Goal: Entertainment & Leisure: Consume media (video, audio)

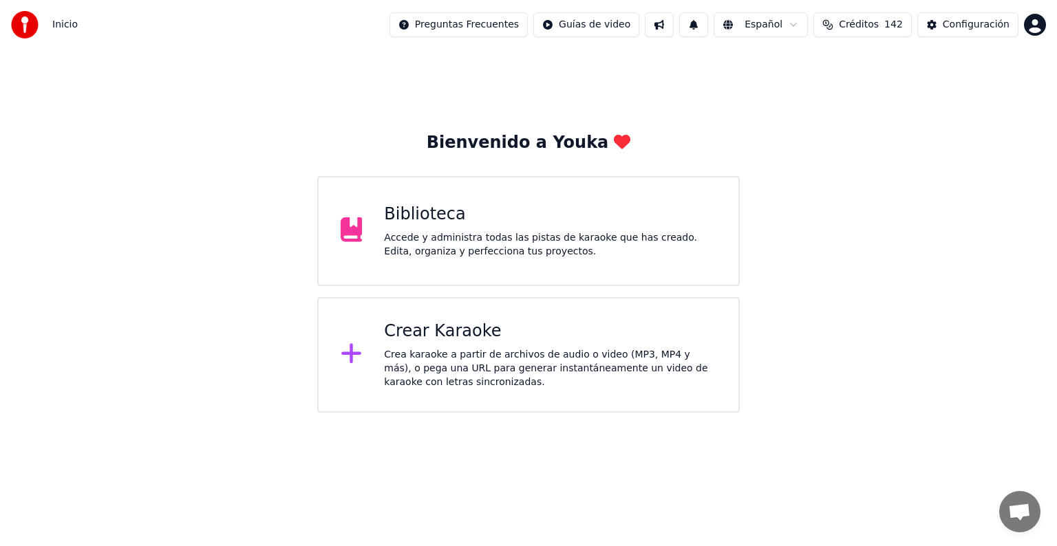
click at [488, 252] on div "Accede y administra todas las pistas de karaoke que has creado. Edita, organiza…" at bounding box center [550, 245] width 332 height 28
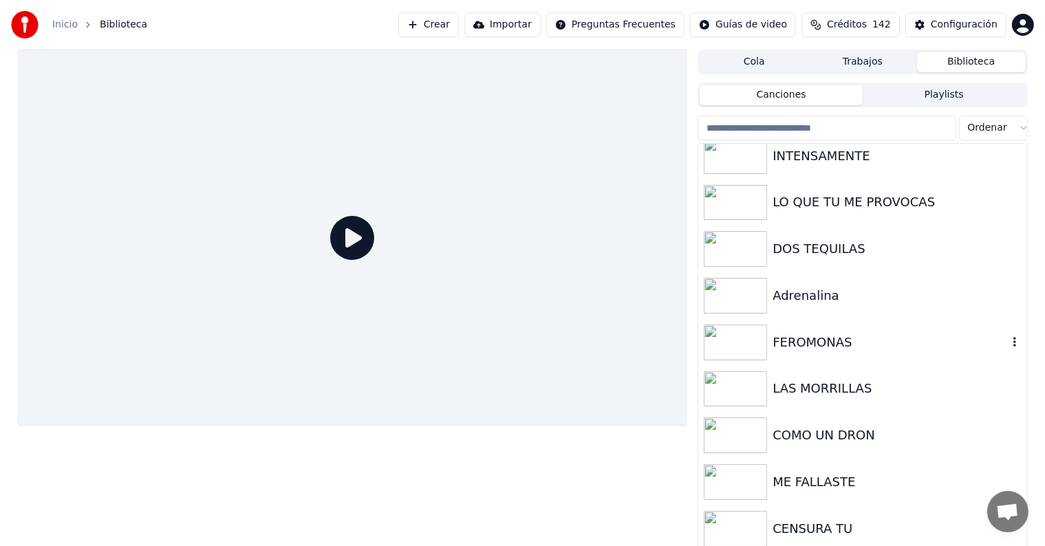
scroll to position [6, 0]
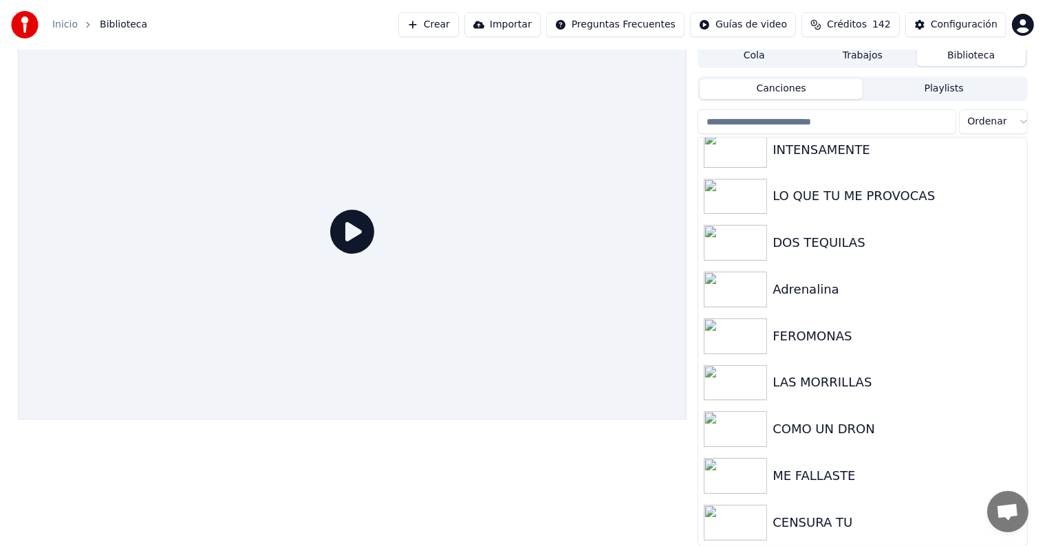
click at [809, 531] on div "CENSURA TU" at bounding box center [890, 522] width 235 height 19
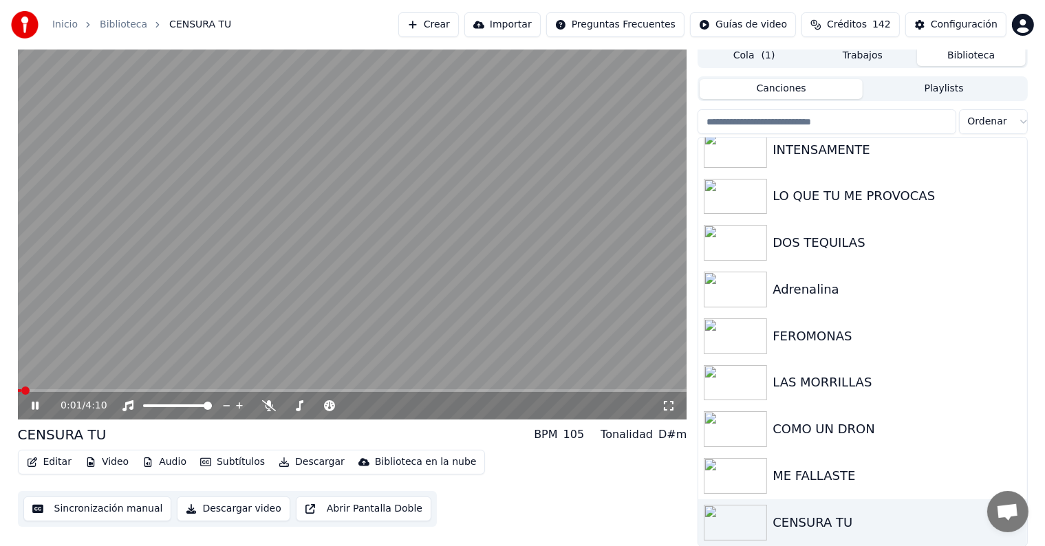
click at [36, 409] on icon at bounding box center [35, 406] width 7 height 8
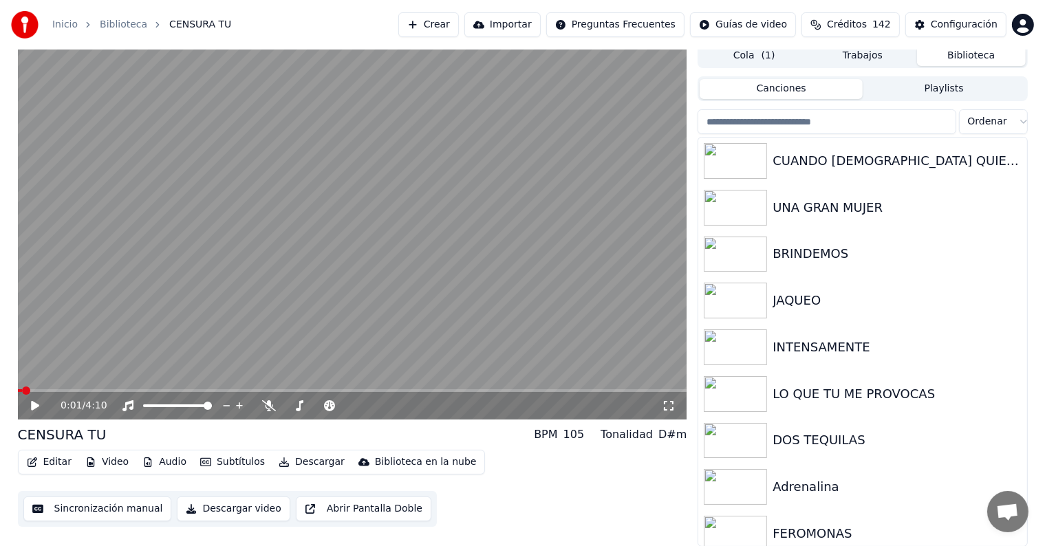
click at [1016, 125] on html "Inicio Biblioteca CENSURA TU Crear Importar Preguntas Frecuentes Guías de video…" at bounding box center [522, 267] width 1045 height 546
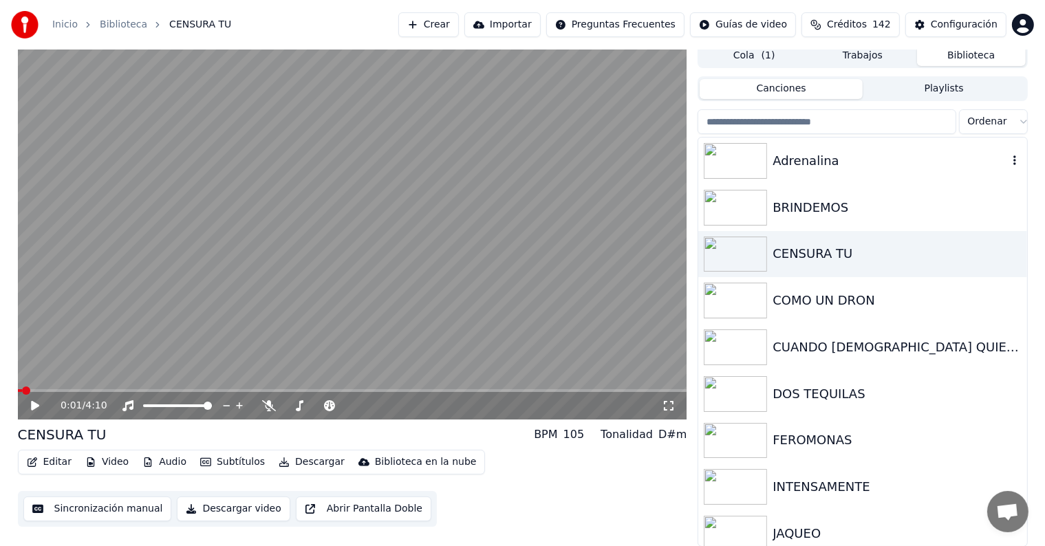
click at [826, 164] on div "Adrenalina" at bounding box center [890, 160] width 235 height 19
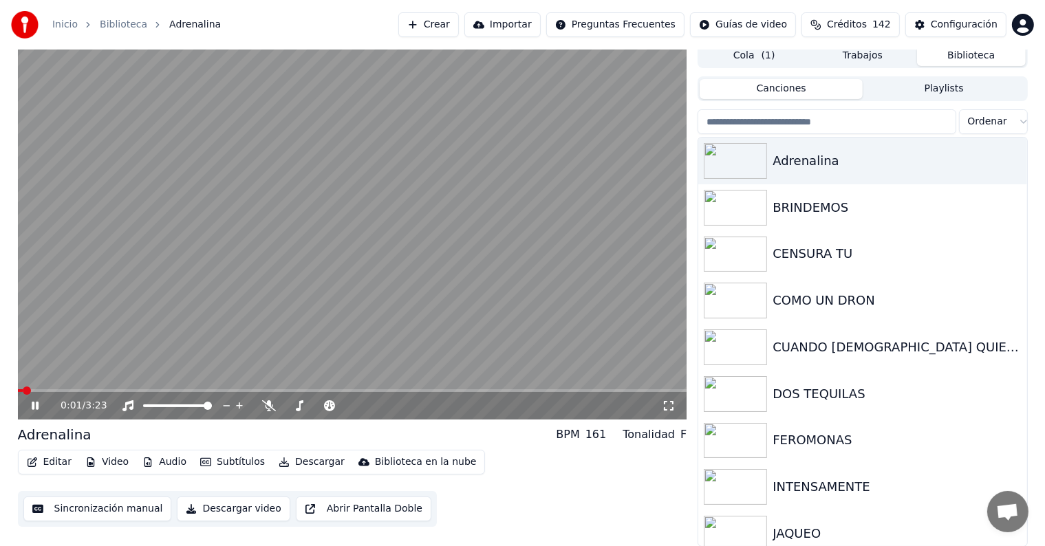
click at [256, 332] on video at bounding box center [353, 231] width 670 height 376
click at [99, 390] on span at bounding box center [353, 391] width 670 height 3
click at [266, 403] on icon at bounding box center [269, 406] width 14 height 11
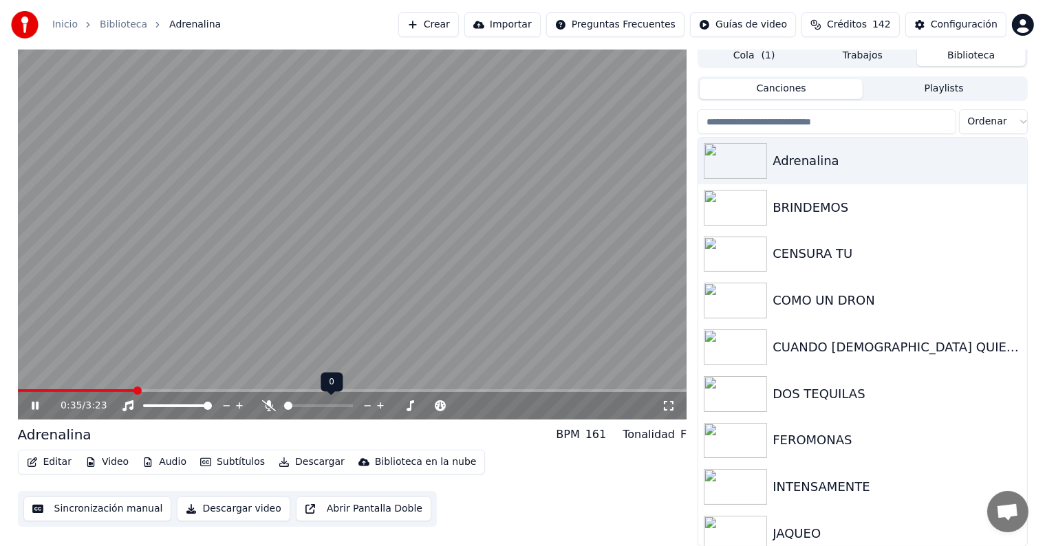
click at [266, 403] on icon at bounding box center [269, 406] width 14 height 11
click at [33, 409] on icon at bounding box center [35, 406] width 7 height 8
click at [251, 491] on div "Sincronización manual Descargar video Abrir Pantalla Doble" at bounding box center [228, 509] width 420 height 36
click at [247, 502] on button "Descargar video" at bounding box center [233, 509] width 113 height 25
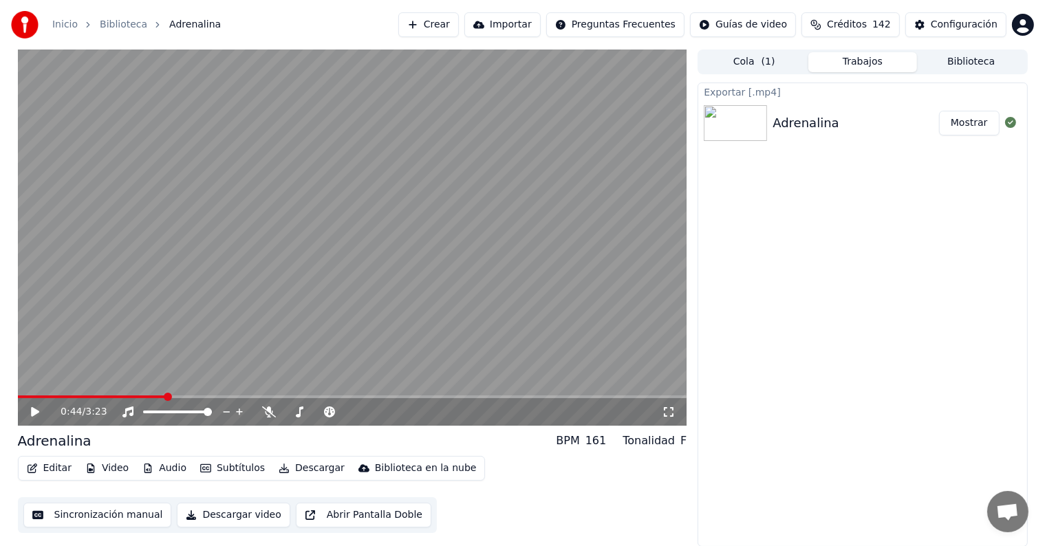
click at [967, 120] on button "Mostrar" at bounding box center [969, 123] width 61 height 25
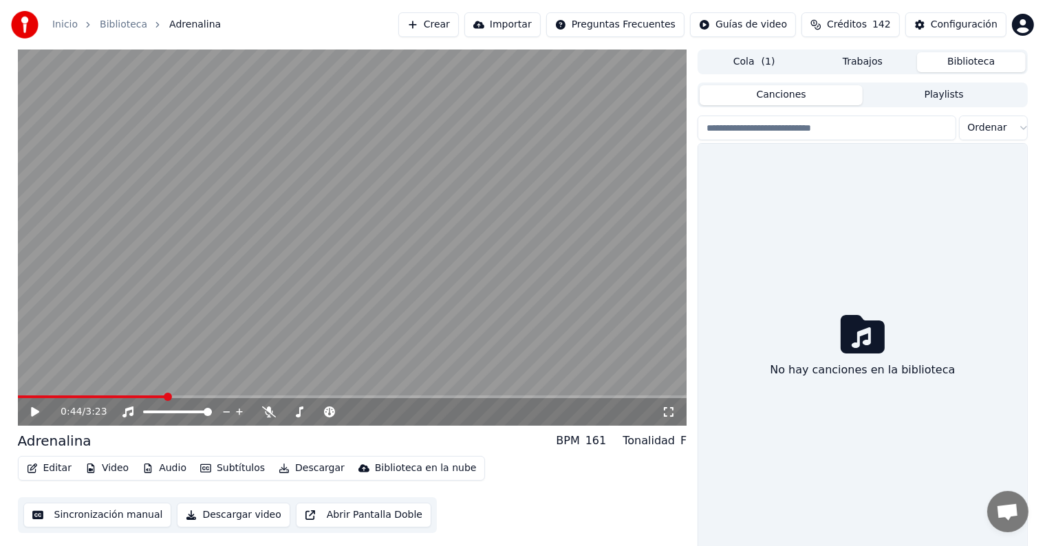
click at [969, 61] on button "Biblioteca" at bounding box center [971, 62] width 109 height 20
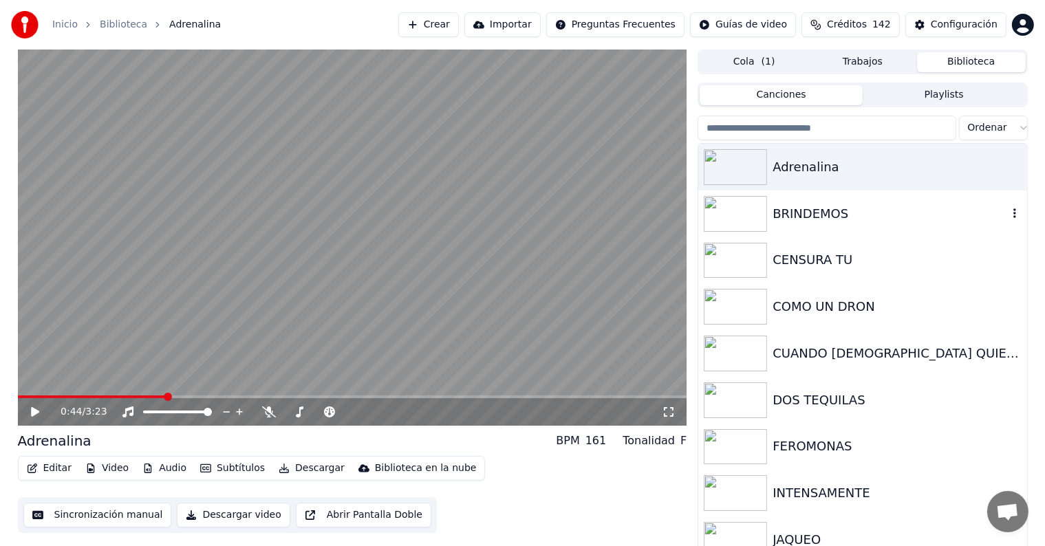
click at [874, 219] on div "BRINDEMOS" at bounding box center [890, 213] width 235 height 19
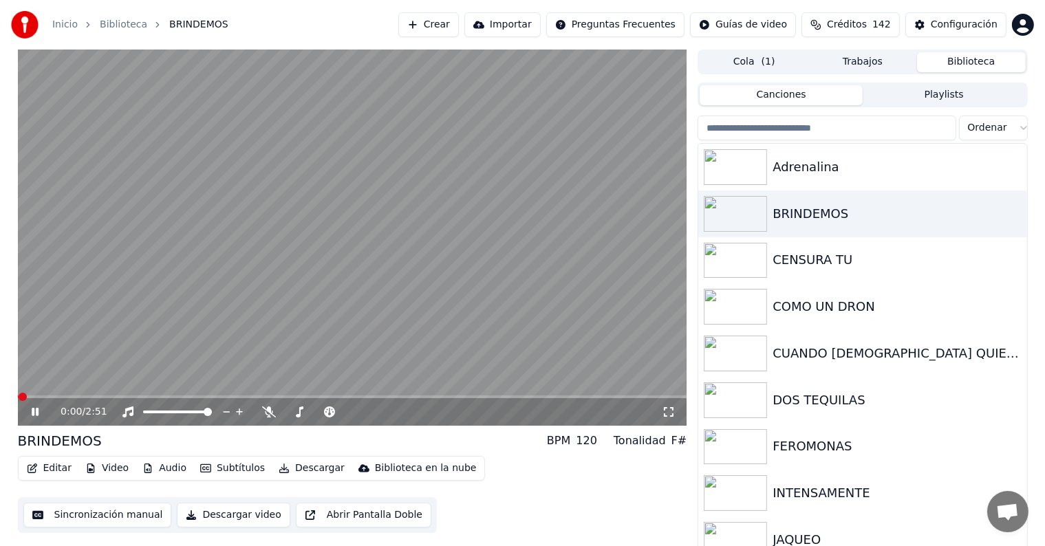
click at [118, 310] on video at bounding box center [353, 238] width 670 height 376
click at [195, 310] on video at bounding box center [353, 238] width 670 height 376
click at [116, 396] on span at bounding box center [353, 397] width 670 height 3
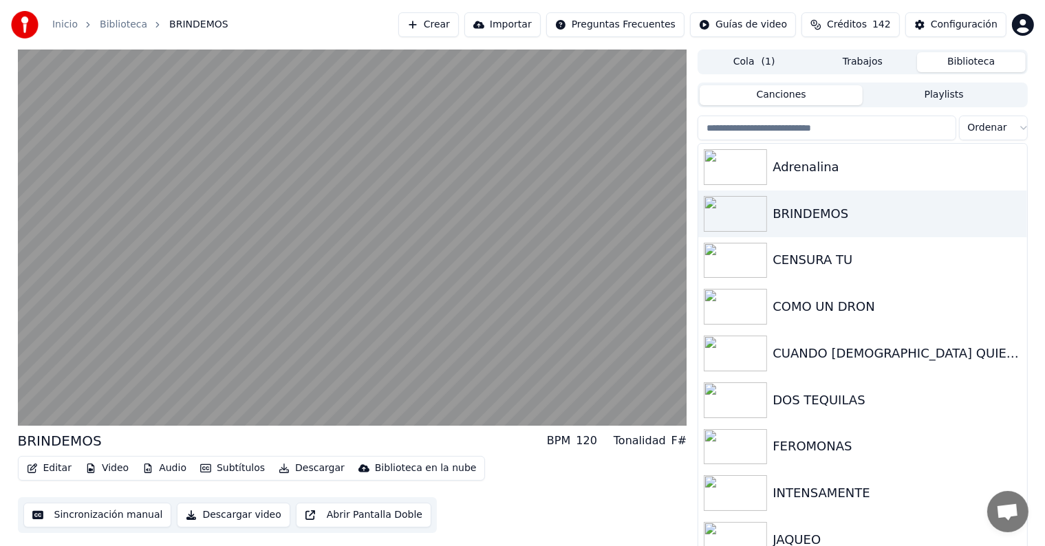
scroll to position [6, 0]
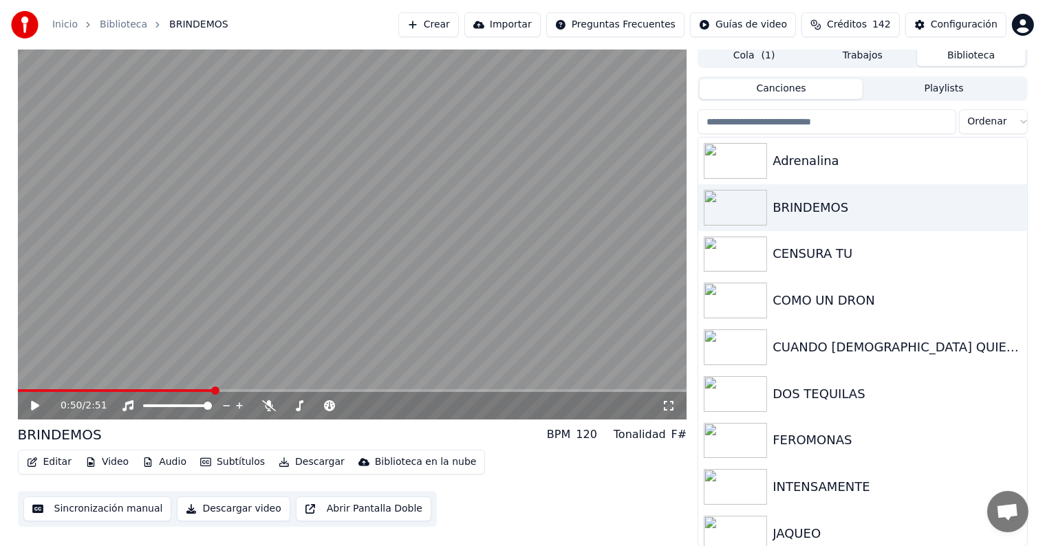
click at [224, 509] on button "Descargar video" at bounding box center [233, 509] width 113 height 25
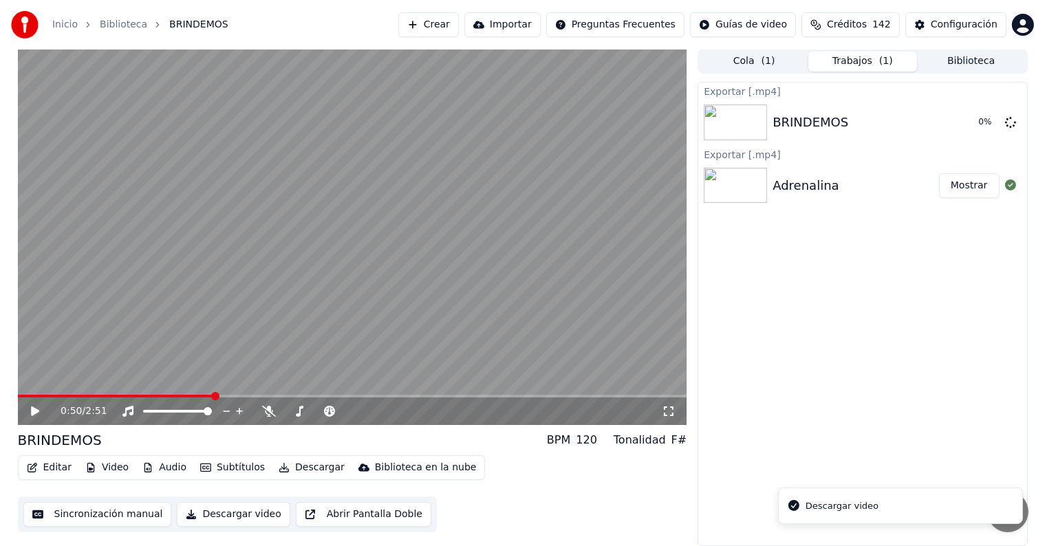
scroll to position [0, 0]
click at [958, 74] on div "Cola ( 1 ) Trabajos Biblioteca Exportar [.mp4] BRINDEMOS Mostrar Exportar [.mp4…" at bounding box center [863, 299] width 330 height 498
click at [947, 54] on button "Biblioteca" at bounding box center [971, 62] width 109 height 20
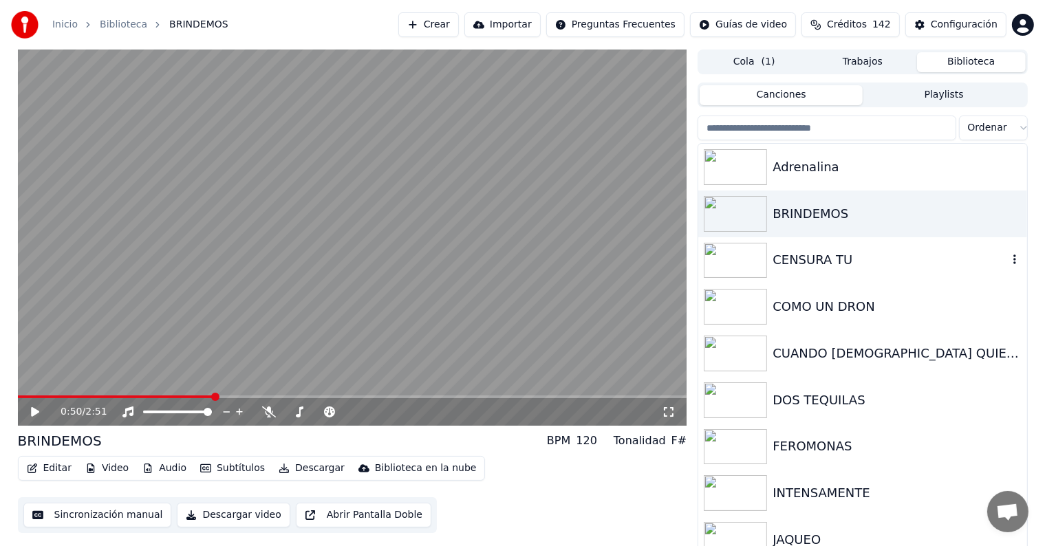
click at [786, 254] on div "CENSURA TU" at bounding box center [890, 260] width 235 height 19
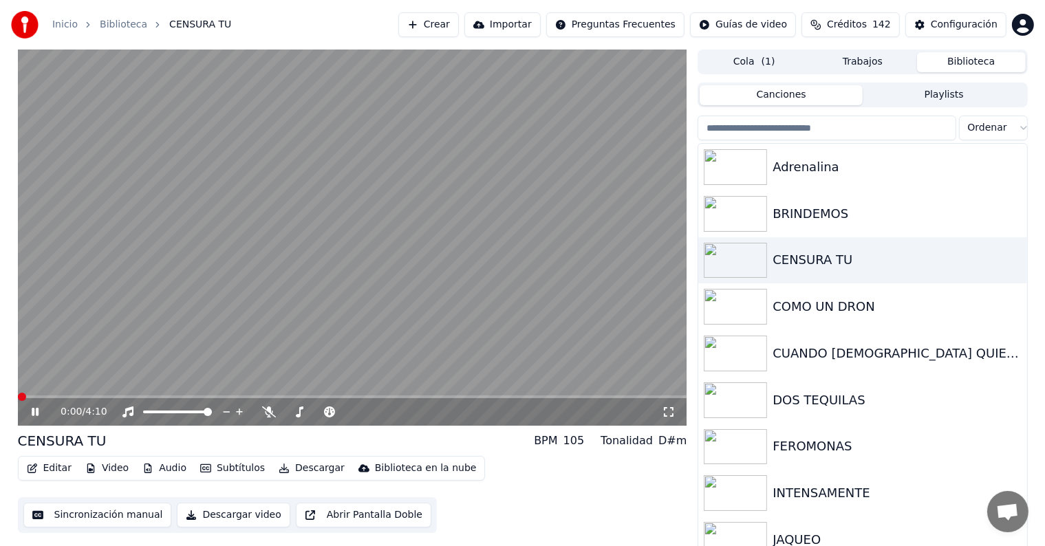
click at [238, 515] on button "Descargar video" at bounding box center [233, 515] width 113 height 25
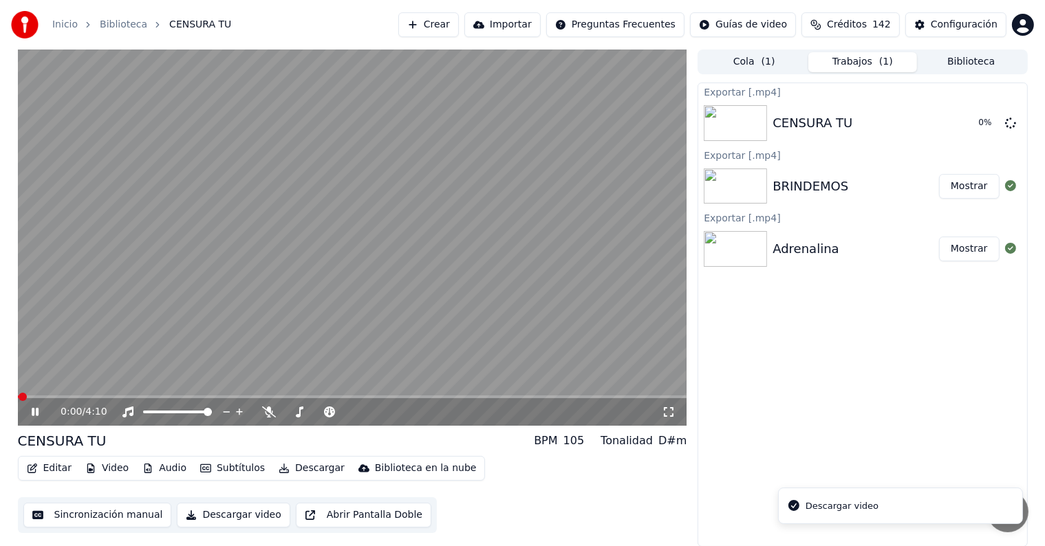
click at [184, 352] on video at bounding box center [353, 238] width 670 height 376
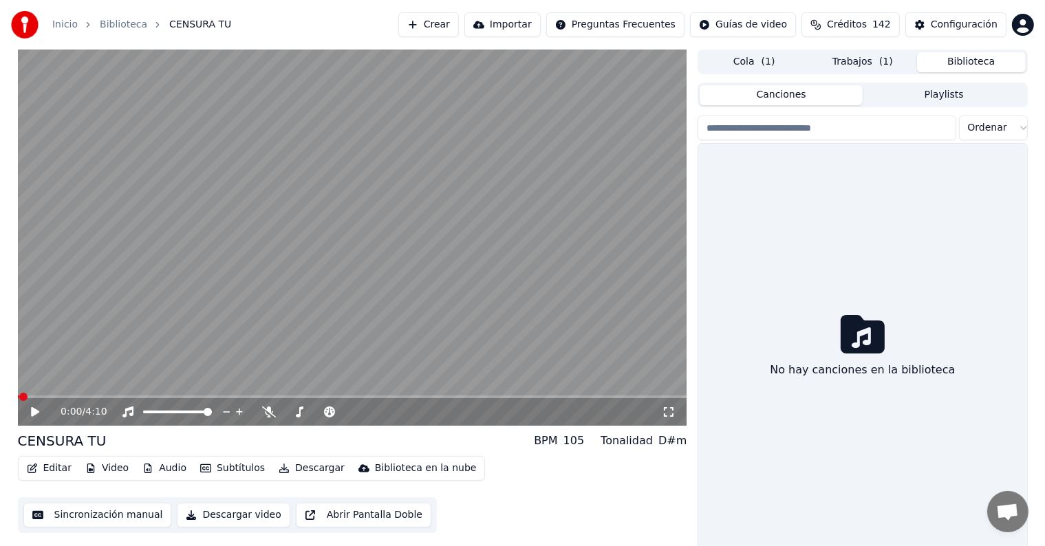
click at [971, 58] on button "Biblioteca" at bounding box center [971, 62] width 109 height 20
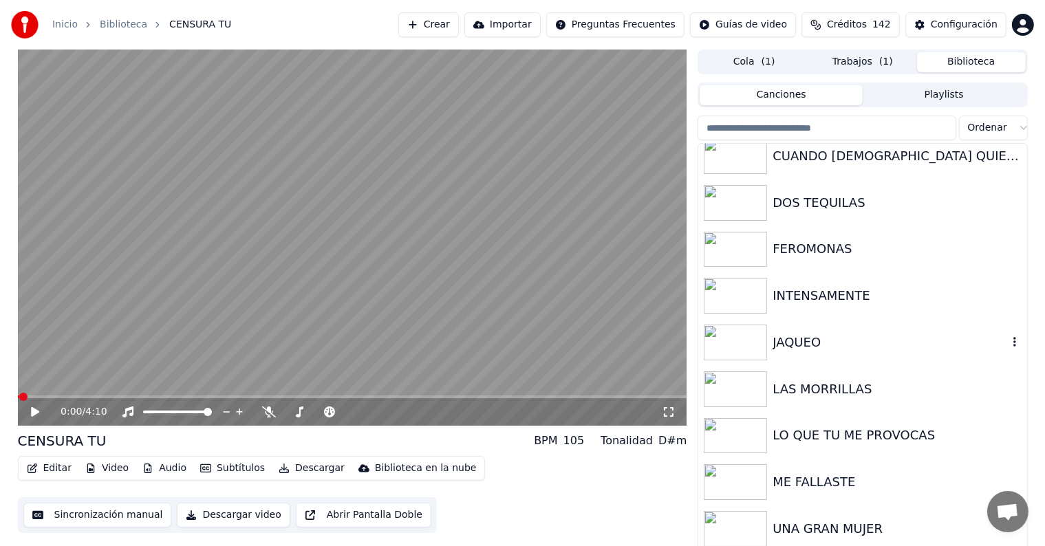
scroll to position [6, 0]
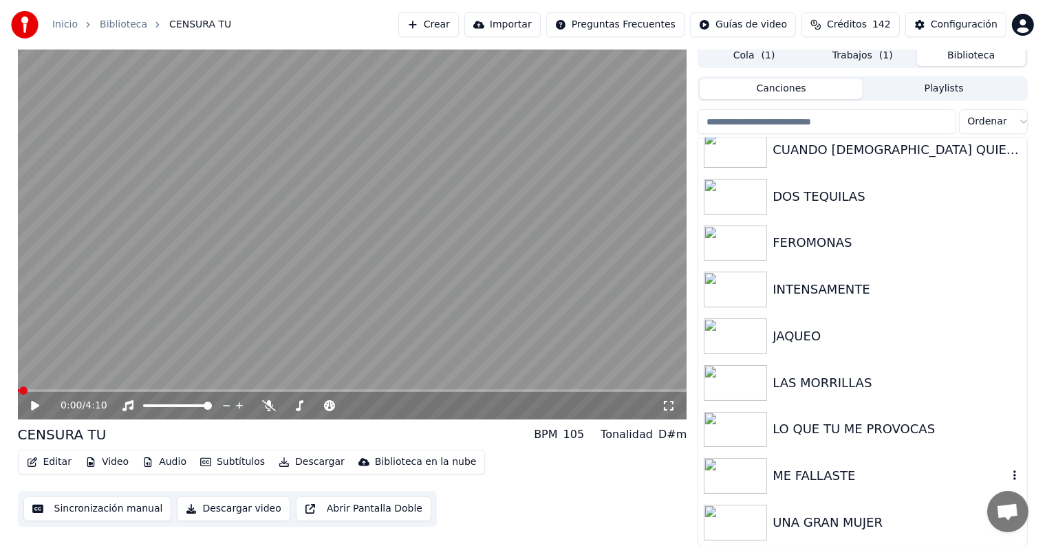
click at [760, 469] on img at bounding box center [735, 476] width 63 height 36
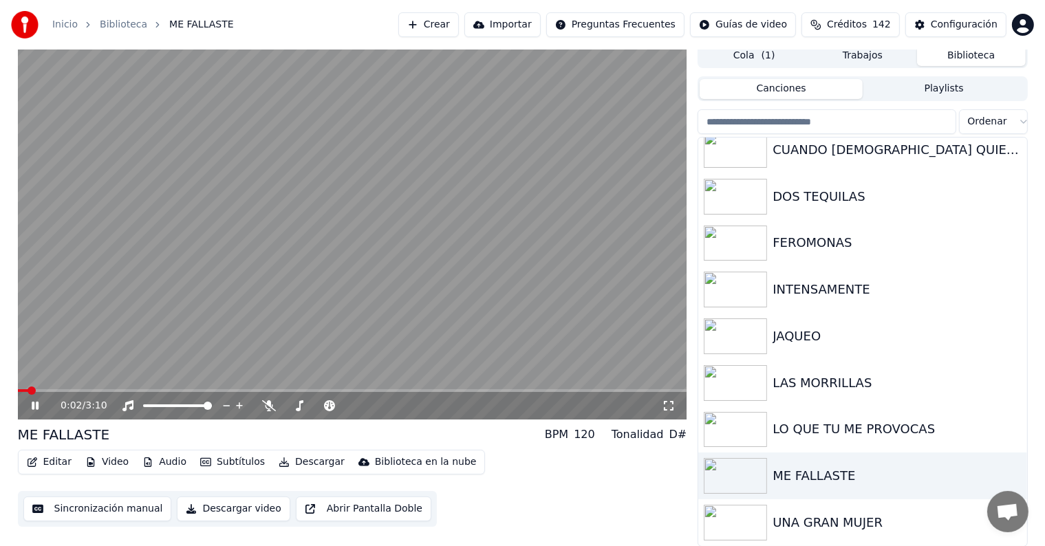
click at [127, 383] on video at bounding box center [353, 231] width 670 height 376
click at [131, 388] on video at bounding box center [353, 231] width 670 height 376
click at [133, 394] on div "0:04 / 3:10" at bounding box center [353, 406] width 670 height 28
click at [136, 341] on video at bounding box center [353, 231] width 670 height 376
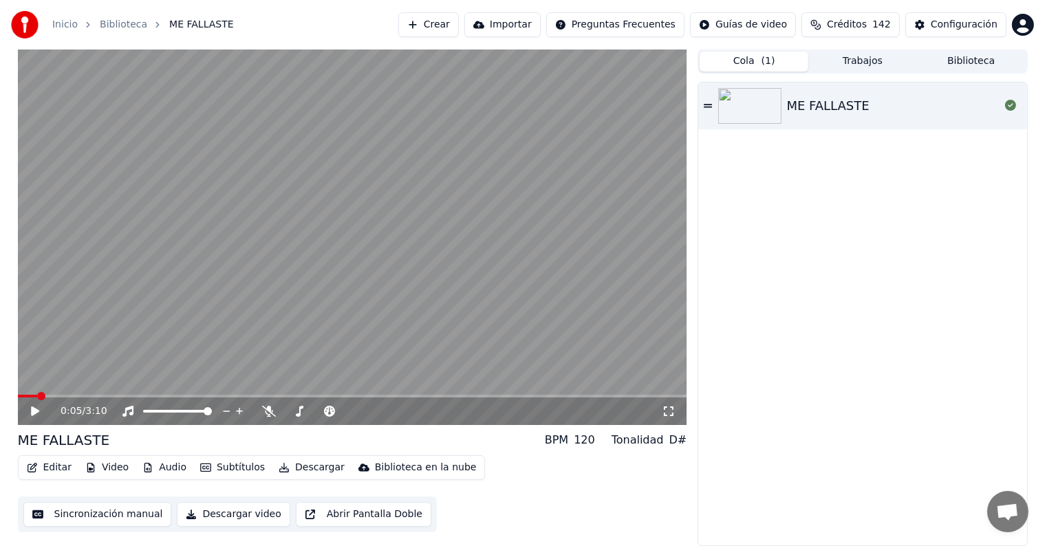
click at [771, 55] on span "( 1 )" at bounding box center [769, 61] width 14 height 14
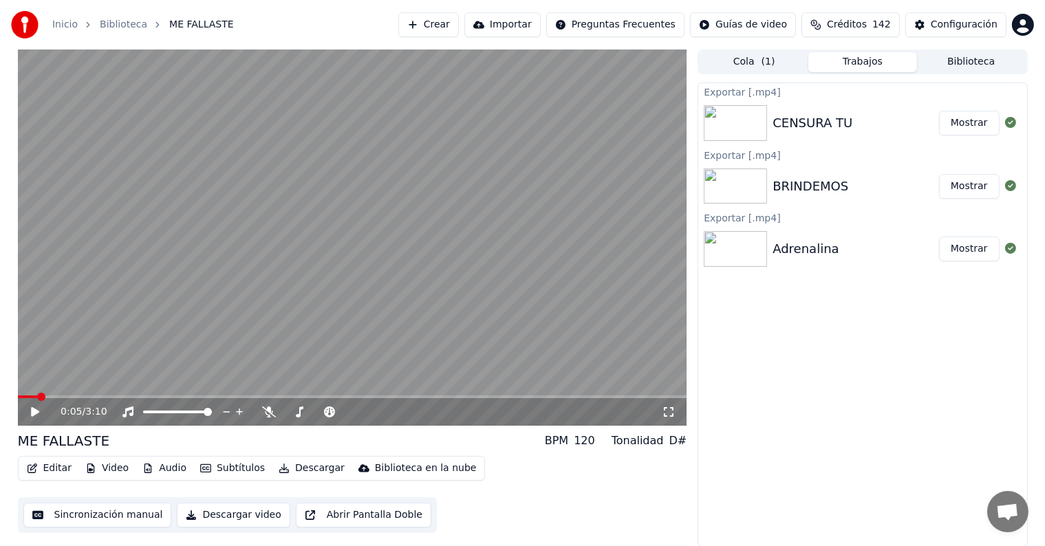
click at [863, 56] on button "Trabajos" at bounding box center [863, 62] width 109 height 20
click at [974, 121] on button "Mostrar" at bounding box center [969, 123] width 61 height 25
click at [940, 58] on button "Biblioteca" at bounding box center [971, 62] width 109 height 20
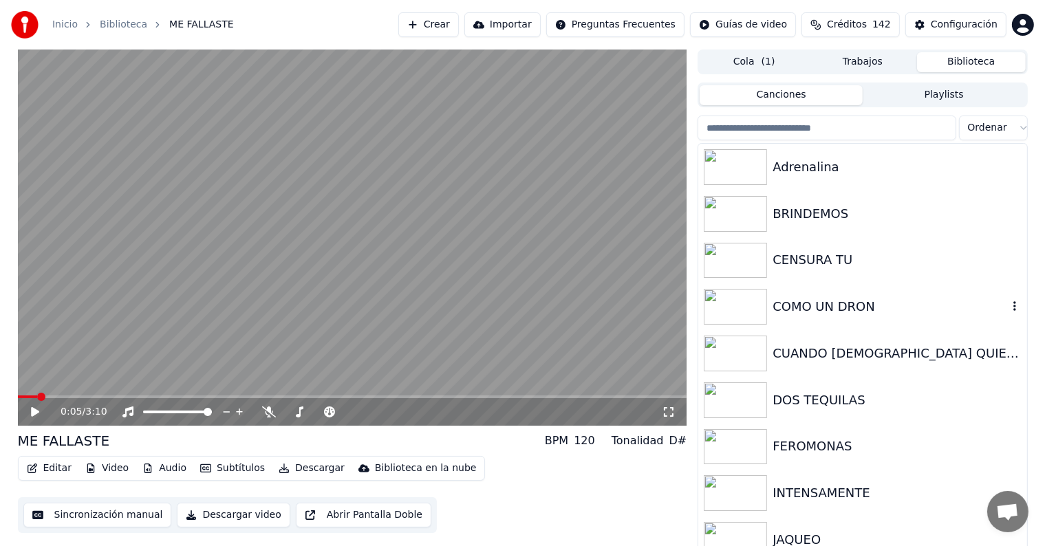
click at [860, 291] on div "COMO UN DRON" at bounding box center [863, 307] width 328 height 47
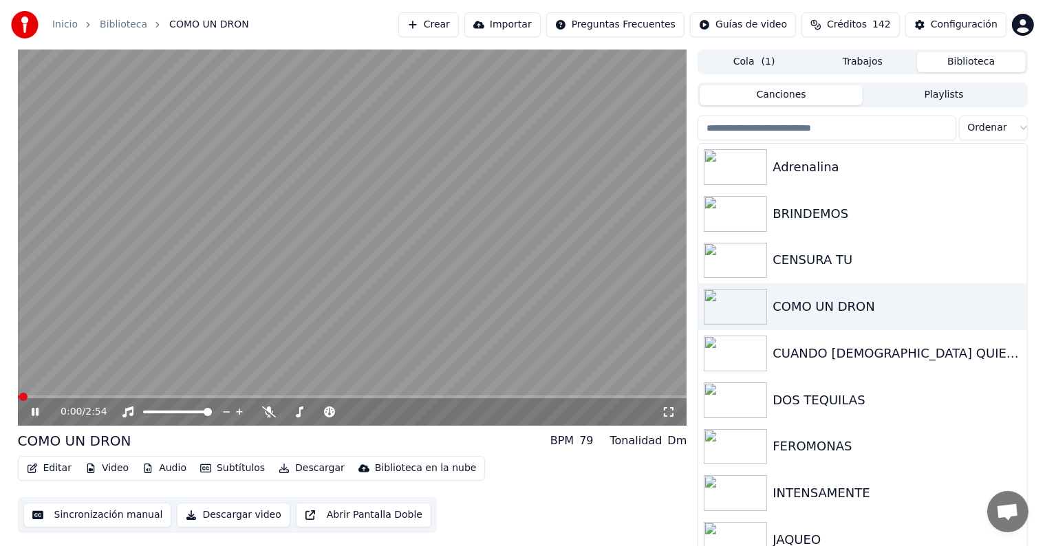
click at [340, 213] on video at bounding box center [353, 238] width 670 height 376
click at [239, 363] on video at bounding box center [353, 238] width 670 height 376
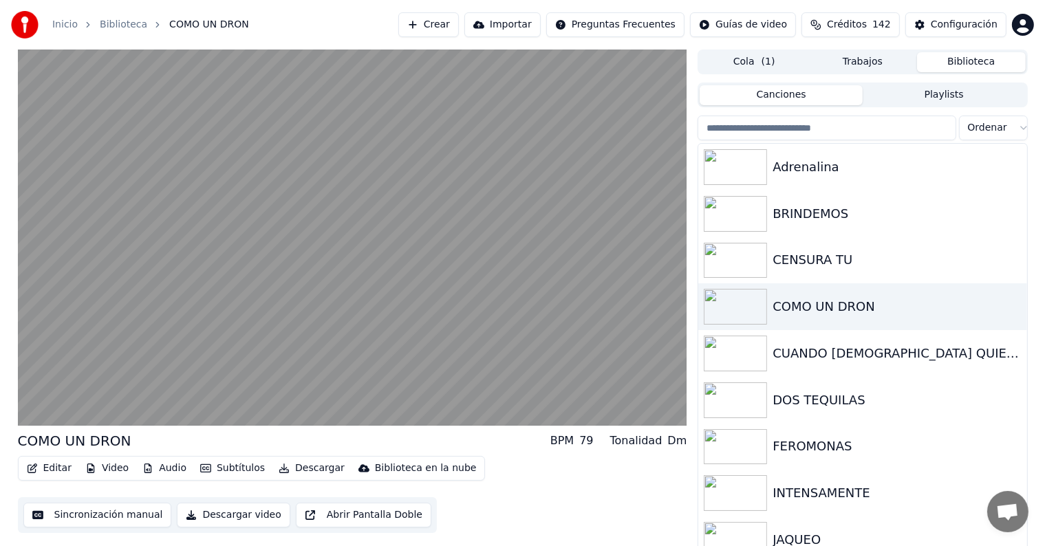
click at [239, 363] on video at bounding box center [353, 238] width 670 height 376
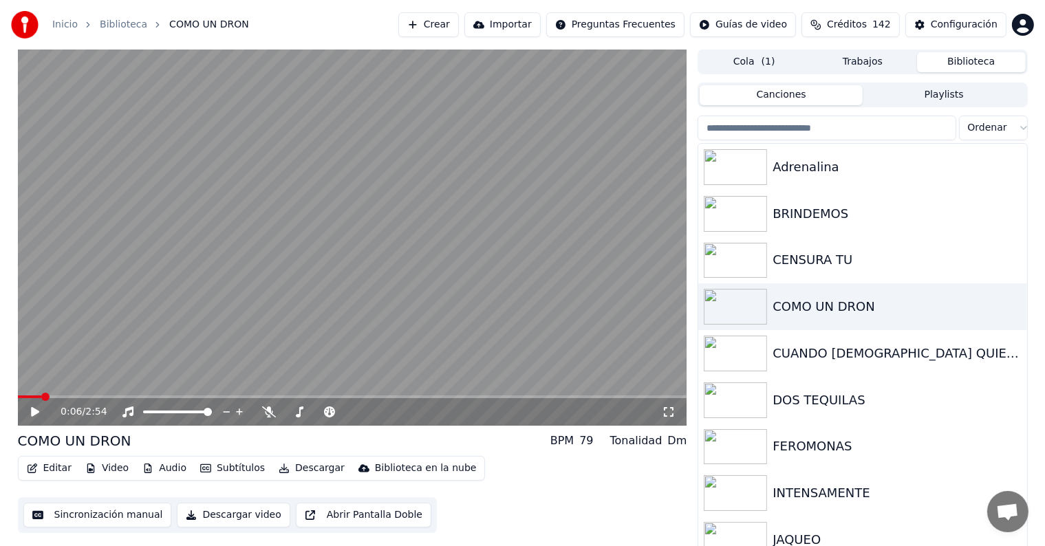
click at [220, 521] on button "Descargar video" at bounding box center [233, 515] width 113 height 25
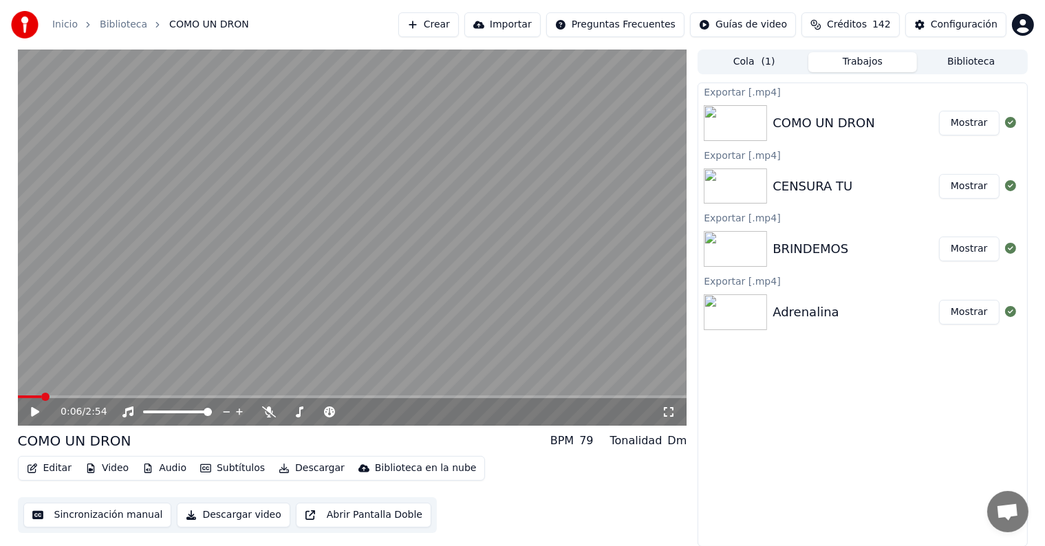
click at [998, 65] on button "Biblioteca" at bounding box center [971, 62] width 109 height 20
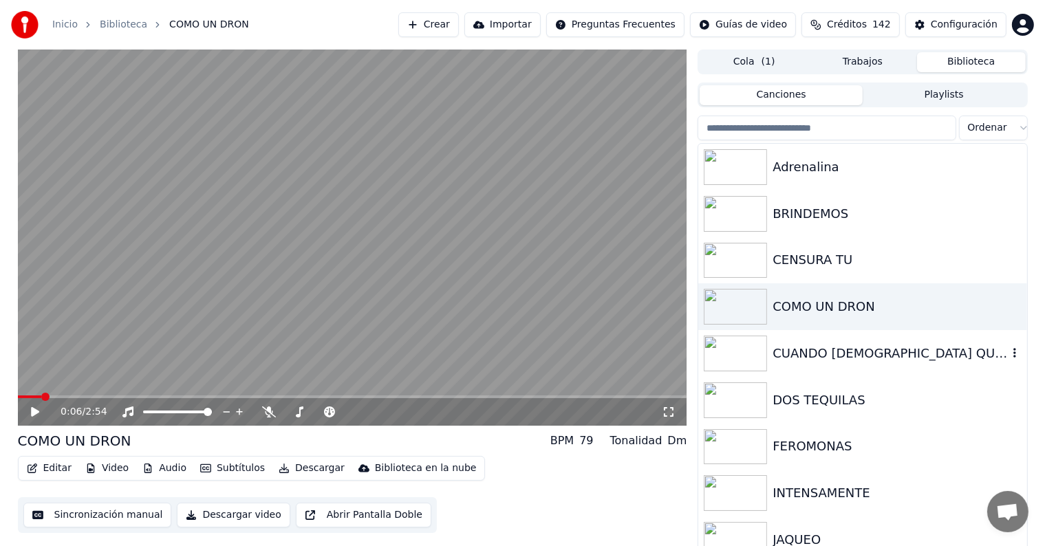
drag, startPoint x: 818, startPoint y: 352, endPoint x: 799, endPoint y: 353, distance: 18.6
click at [799, 353] on div "CUANDO [DEMOGRAPHIC_DATA] QUIERA" at bounding box center [890, 353] width 235 height 19
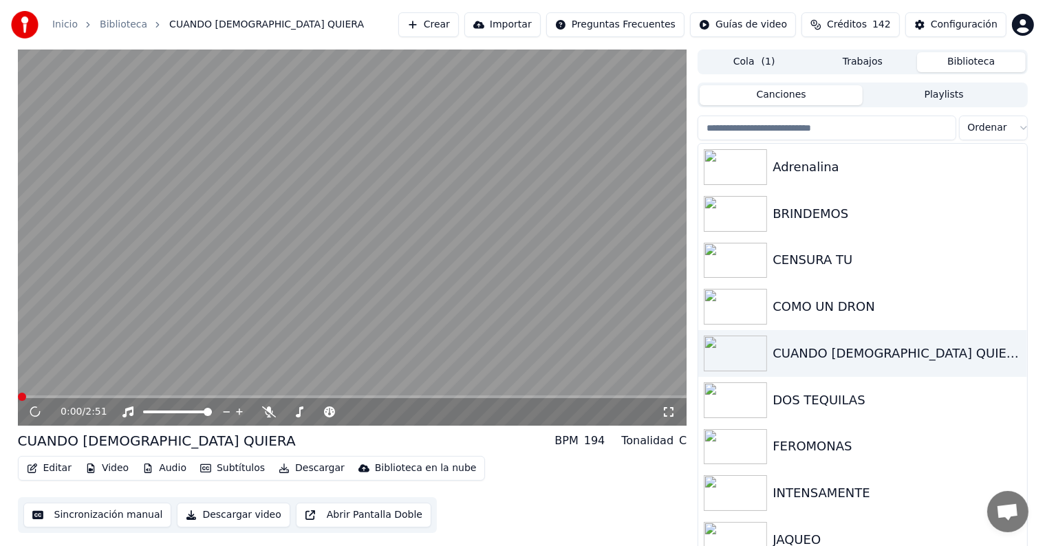
click at [432, 355] on video at bounding box center [353, 238] width 670 height 376
click at [274, 361] on video at bounding box center [353, 238] width 670 height 376
click at [206, 518] on button "Descargar video" at bounding box center [233, 515] width 113 height 25
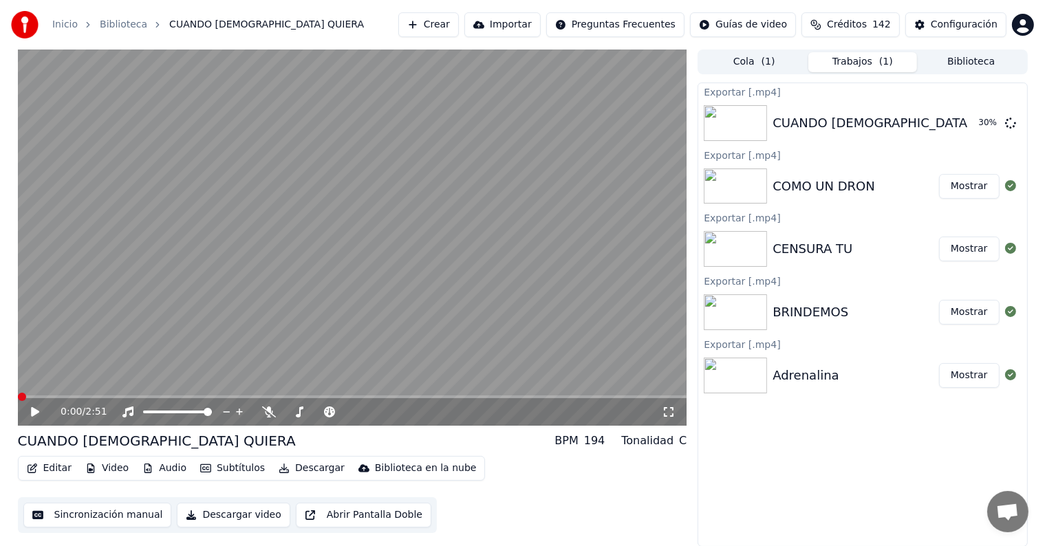
click at [952, 47] on div "Inicio Biblioteca CUANDO [DEMOGRAPHIC_DATA] QUIERA Crear Importar Preguntas Fre…" at bounding box center [522, 25] width 1045 height 50
click at [952, 58] on button "Biblioteca" at bounding box center [971, 62] width 109 height 20
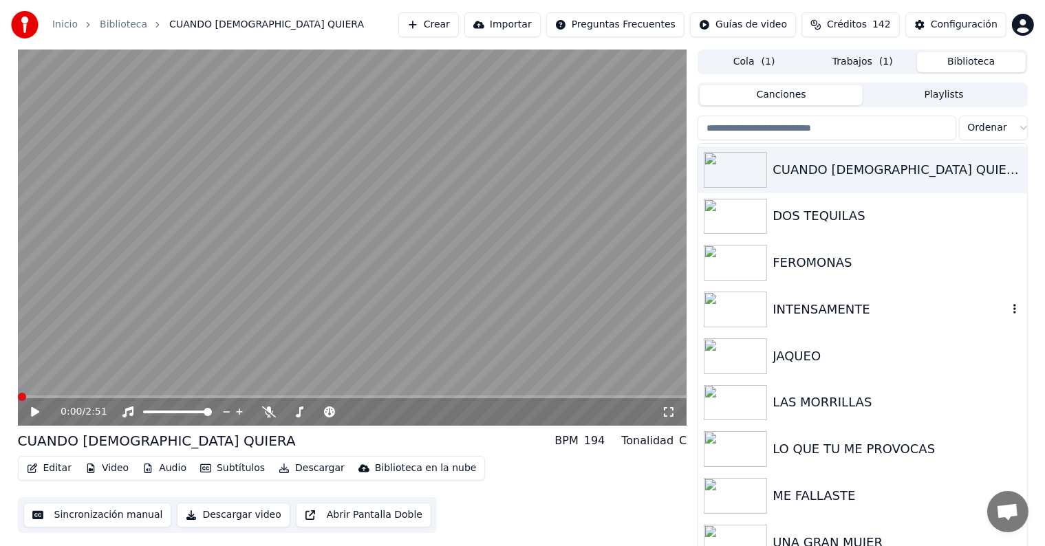
scroll to position [198, 0]
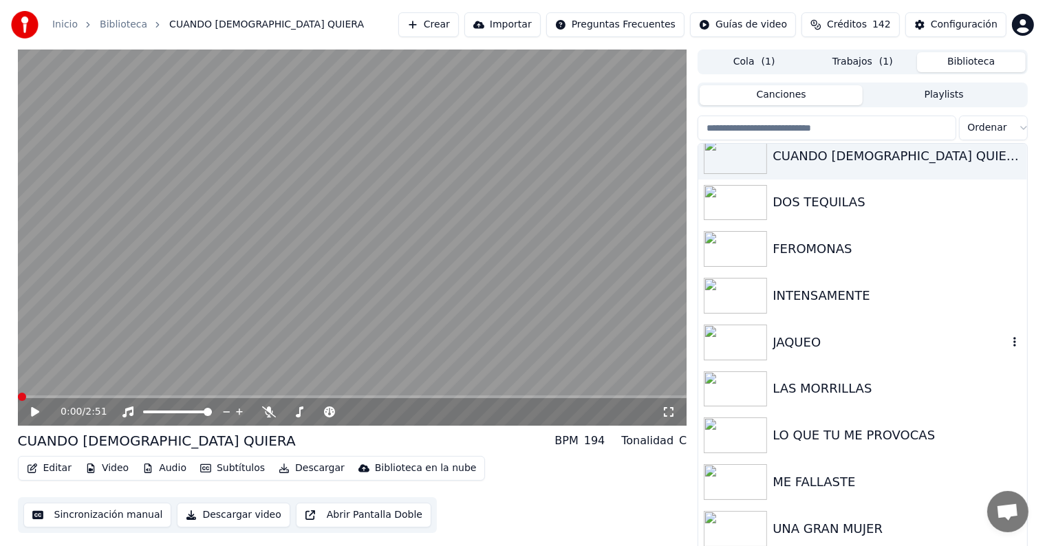
click at [798, 361] on div "JAQUEO" at bounding box center [863, 342] width 328 height 47
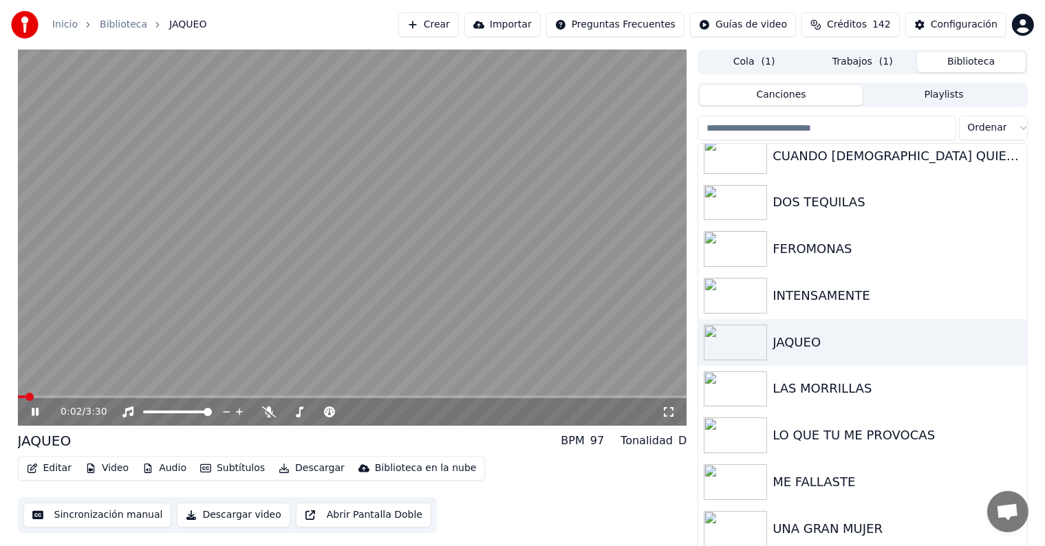
click at [173, 295] on video at bounding box center [353, 238] width 670 height 376
click at [882, 69] on button "Trabajos ( 1 )" at bounding box center [863, 62] width 109 height 20
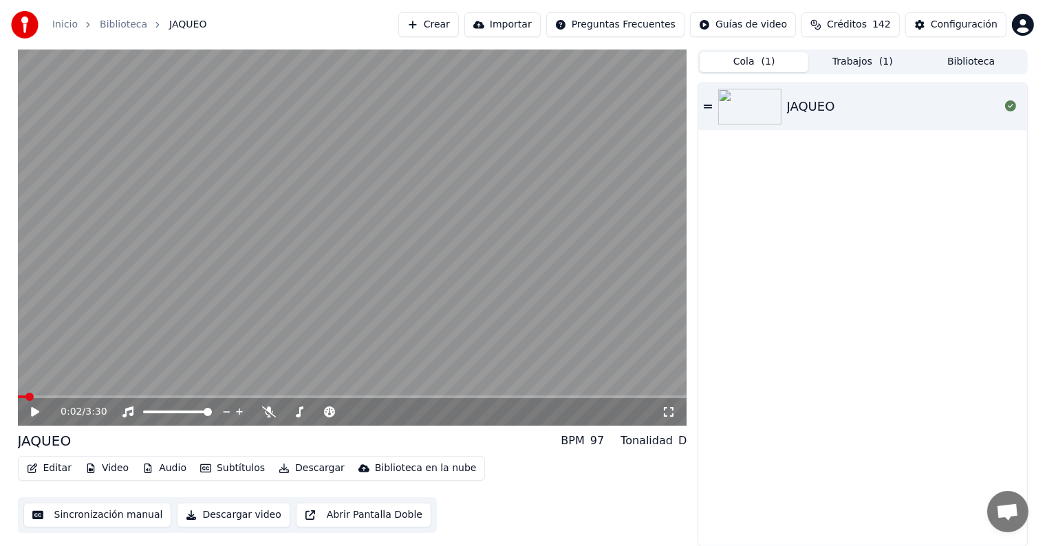
click at [796, 52] on button "Cola ( 1 )" at bounding box center [754, 62] width 109 height 20
click at [934, 47] on div "Inicio Biblioteca JAQUEO Crear Importar Preguntas Frecuentes Guías de video Cré…" at bounding box center [522, 25] width 1045 height 50
click at [947, 58] on button "Biblioteca" at bounding box center [971, 62] width 109 height 20
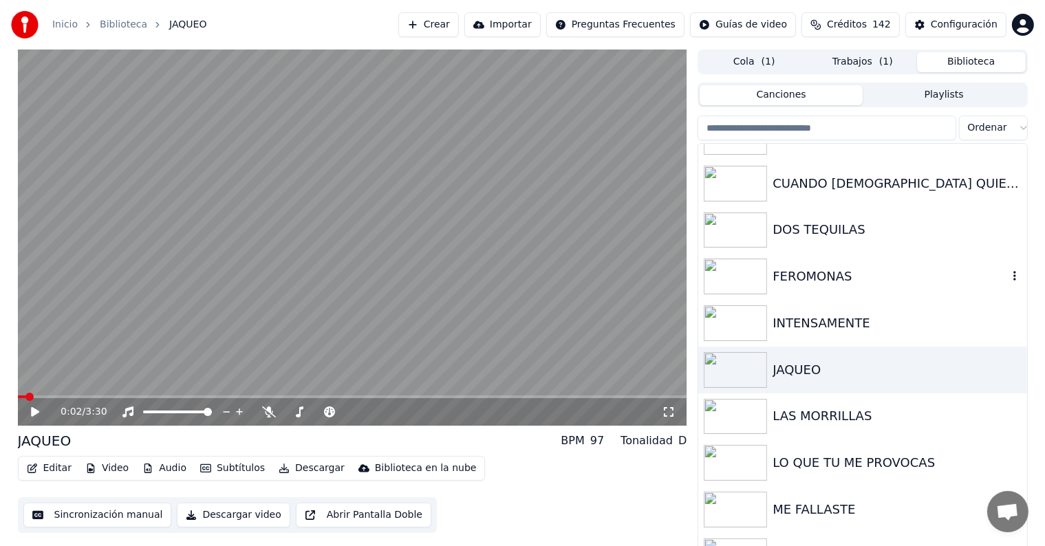
scroll to position [171, 0]
click at [803, 424] on div "LAS MORRILLAS" at bounding box center [890, 416] width 235 height 19
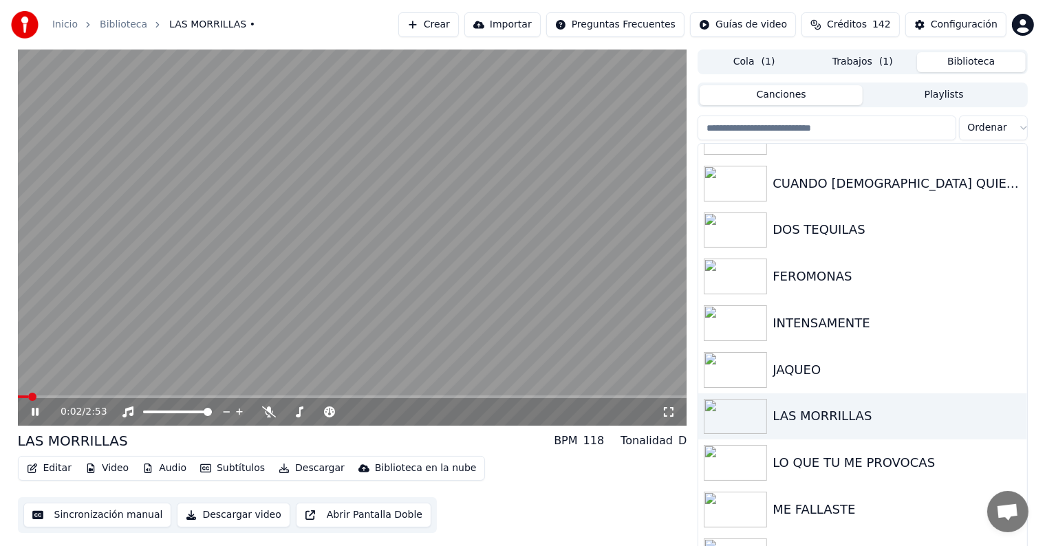
click at [286, 229] on video at bounding box center [353, 238] width 670 height 376
click at [760, 71] on button "Cola ( 1 )" at bounding box center [754, 62] width 109 height 20
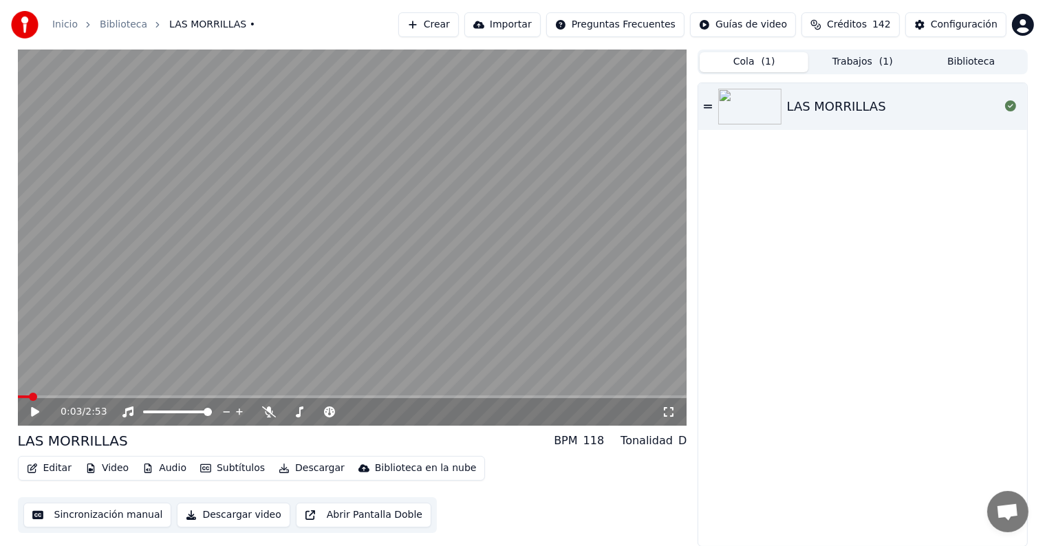
click at [862, 74] on div "Cola ( 1 ) Trabajos ( 1 ) Biblioteca LAS MORRILLAS" at bounding box center [863, 299] width 330 height 498
click at [863, 60] on button "Trabajos ( 1 )" at bounding box center [863, 62] width 109 height 20
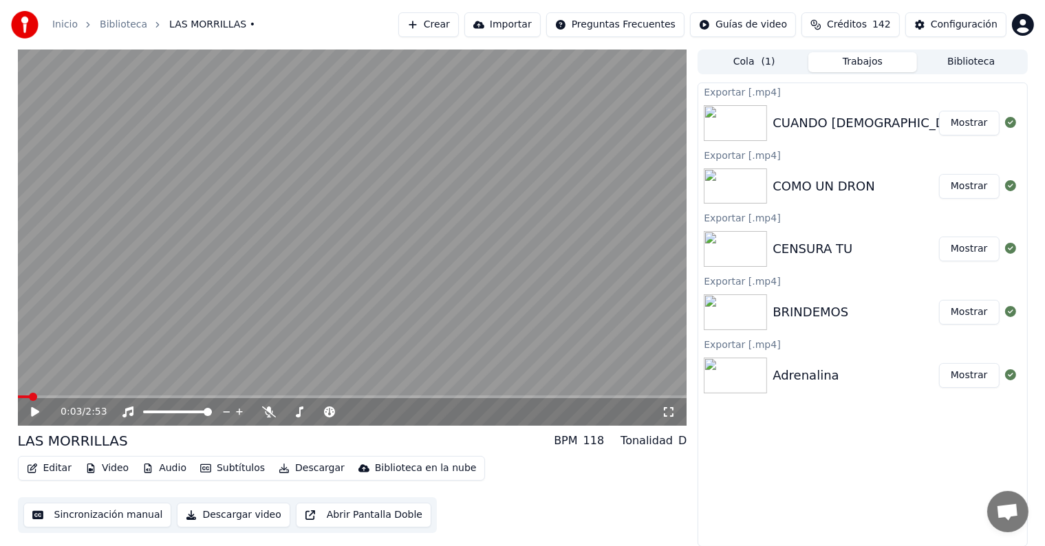
click at [768, 59] on span "( 1 )" at bounding box center [769, 62] width 14 height 14
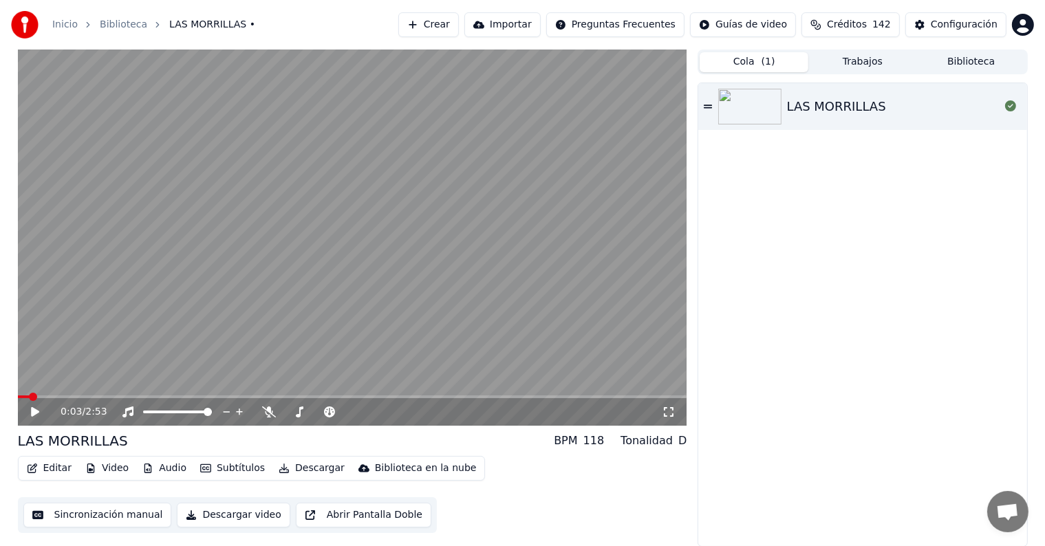
click at [844, 61] on button "Trabajos" at bounding box center [863, 62] width 109 height 20
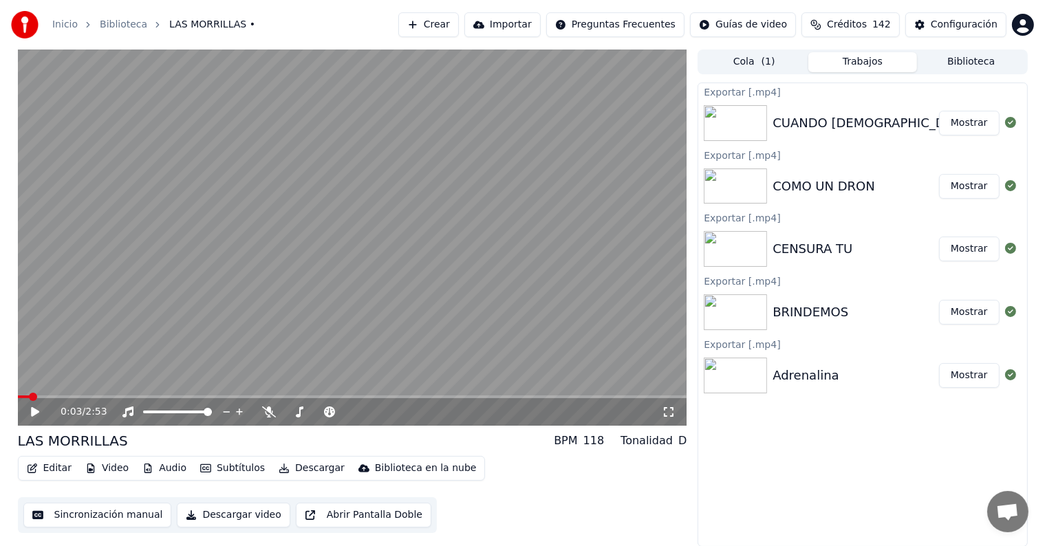
click at [966, 127] on button "Mostrar" at bounding box center [969, 123] width 61 height 25
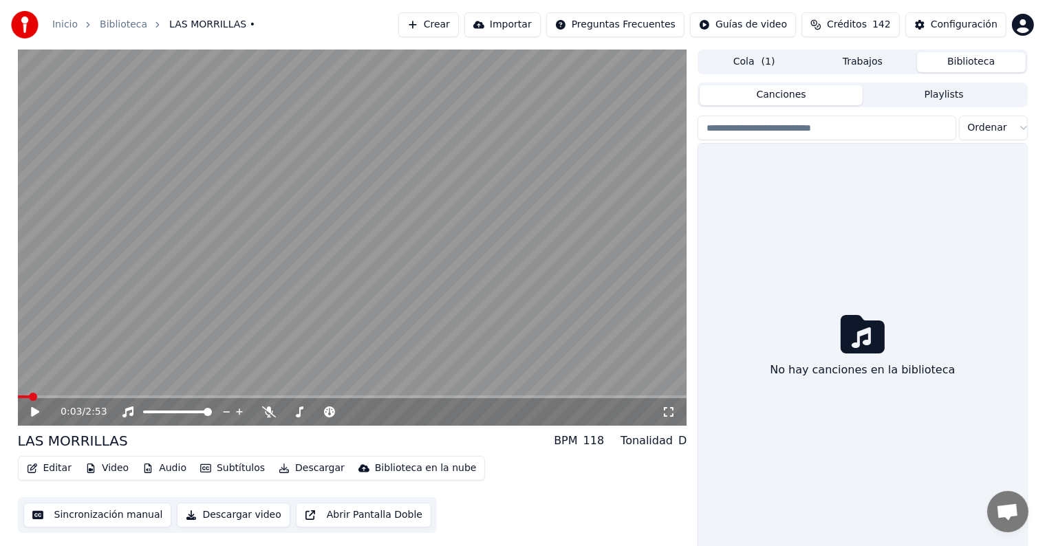
click at [1001, 58] on button "Biblioteca" at bounding box center [971, 62] width 109 height 20
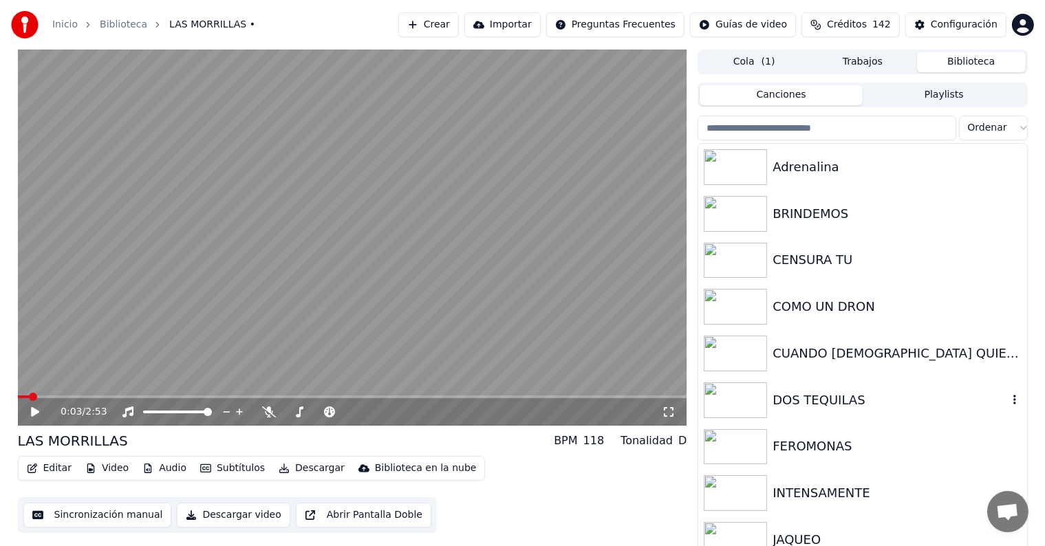
click at [870, 396] on div "DOS TEQUILAS" at bounding box center [890, 400] width 235 height 19
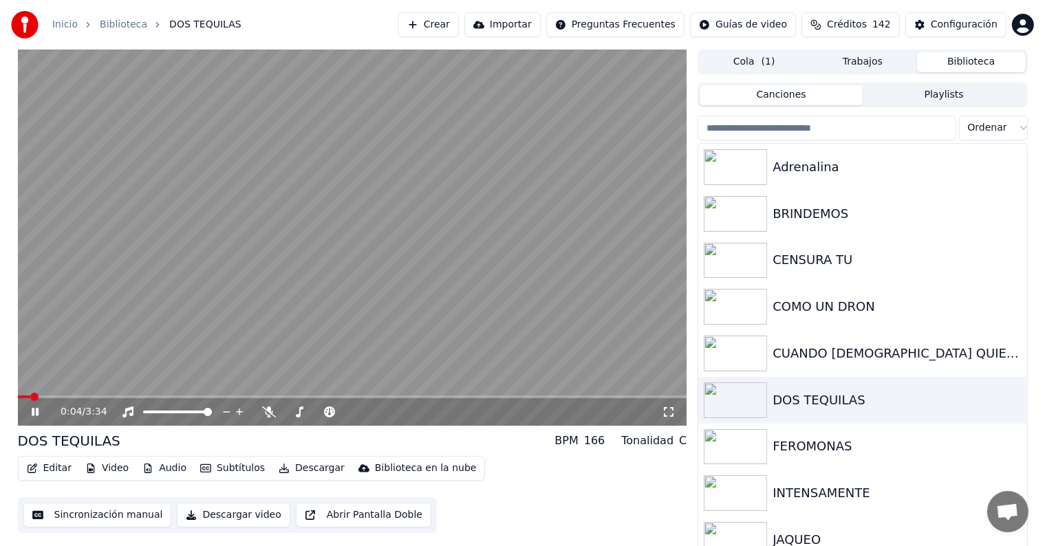
click at [238, 513] on button "Descargar video" at bounding box center [233, 515] width 113 height 25
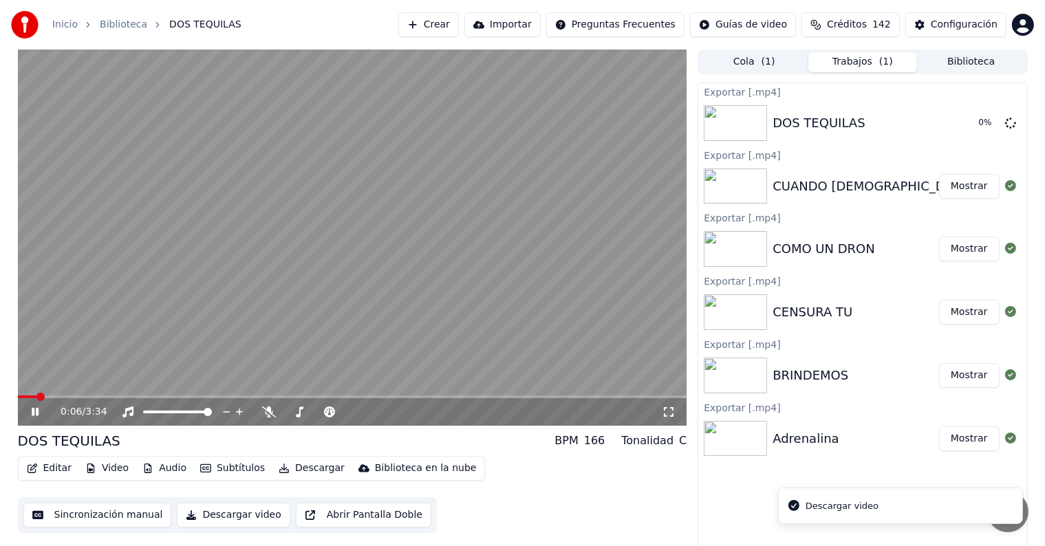
click at [275, 281] on video at bounding box center [353, 238] width 670 height 376
click at [981, 64] on button "Biblioteca" at bounding box center [971, 62] width 109 height 20
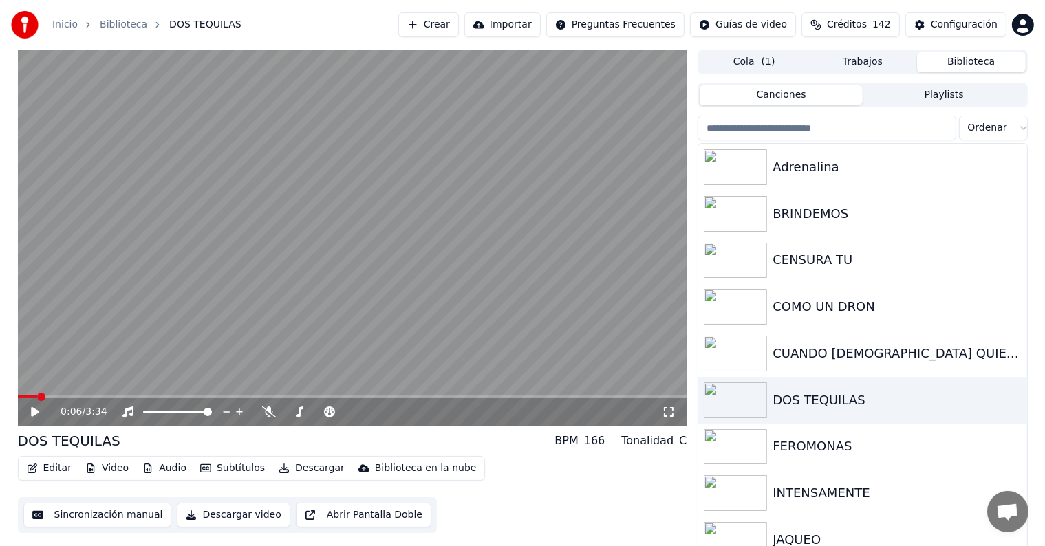
click at [853, 66] on button "Trabajos" at bounding box center [863, 62] width 109 height 20
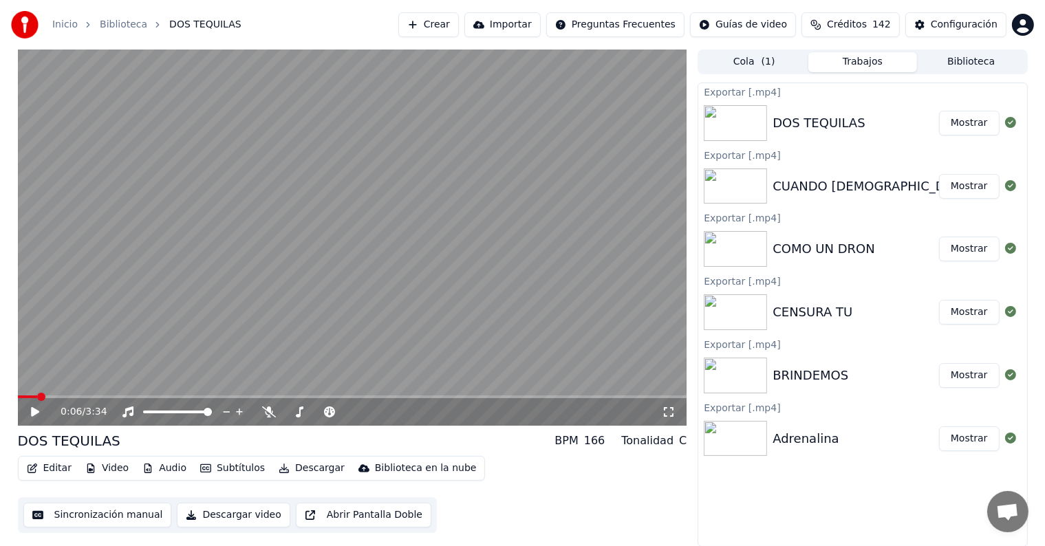
drag, startPoint x: 972, startPoint y: 60, endPoint x: 921, endPoint y: 59, distance: 50.9
click at [921, 59] on button "Biblioteca" at bounding box center [971, 62] width 109 height 20
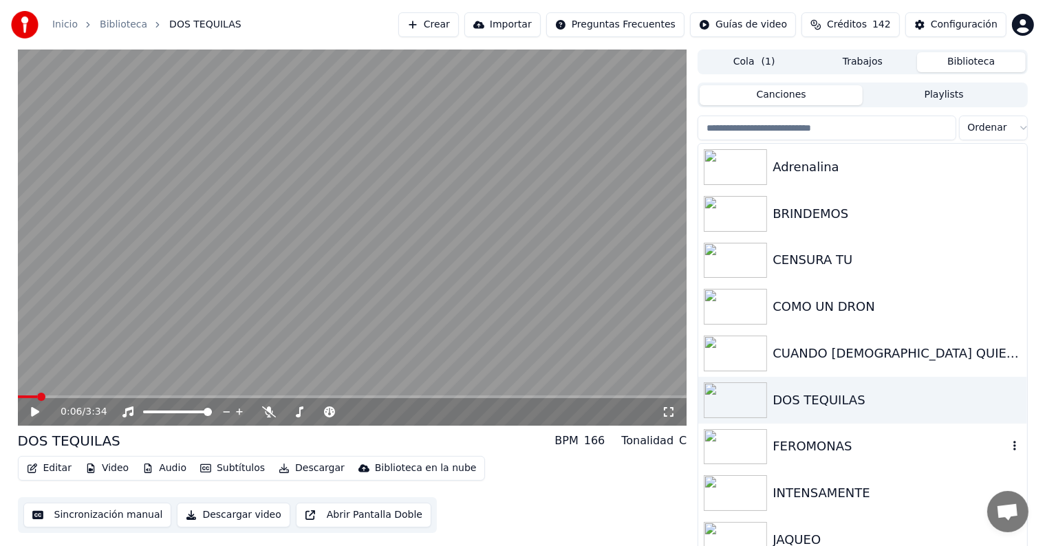
click at [807, 453] on div "FEROMONAS" at bounding box center [890, 446] width 235 height 19
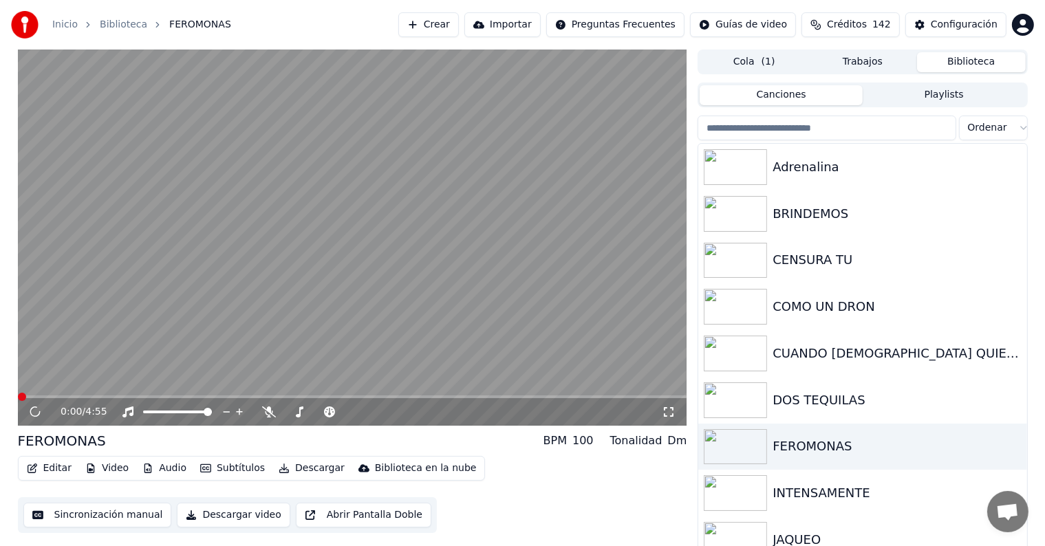
click at [447, 210] on video at bounding box center [353, 238] width 670 height 376
click at [227, 512] on button "Descargar video" at bounding box center [233, 515] width 113 height 25
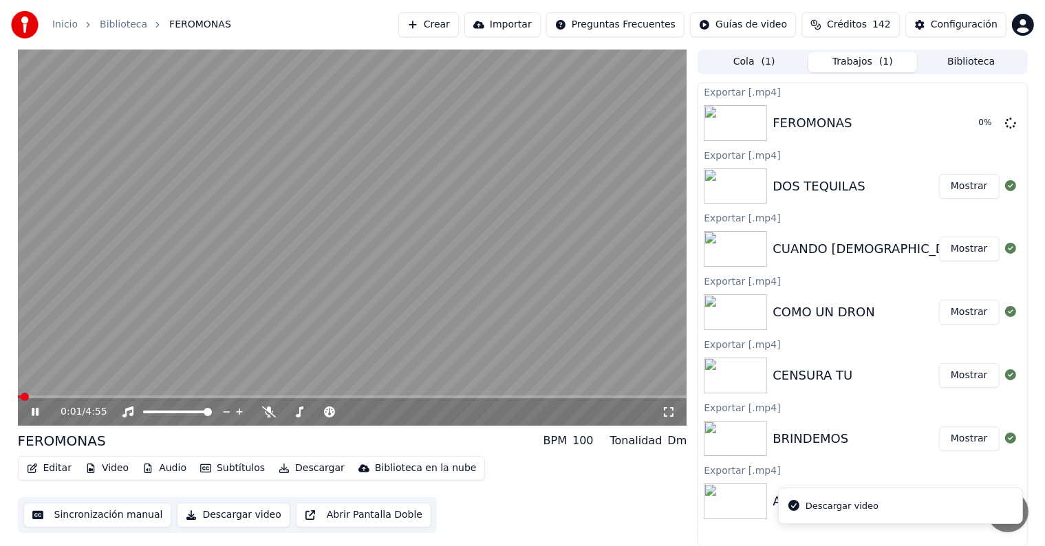
click at [515, 312] on video at bounding box center [353, 238] width 670 height 376
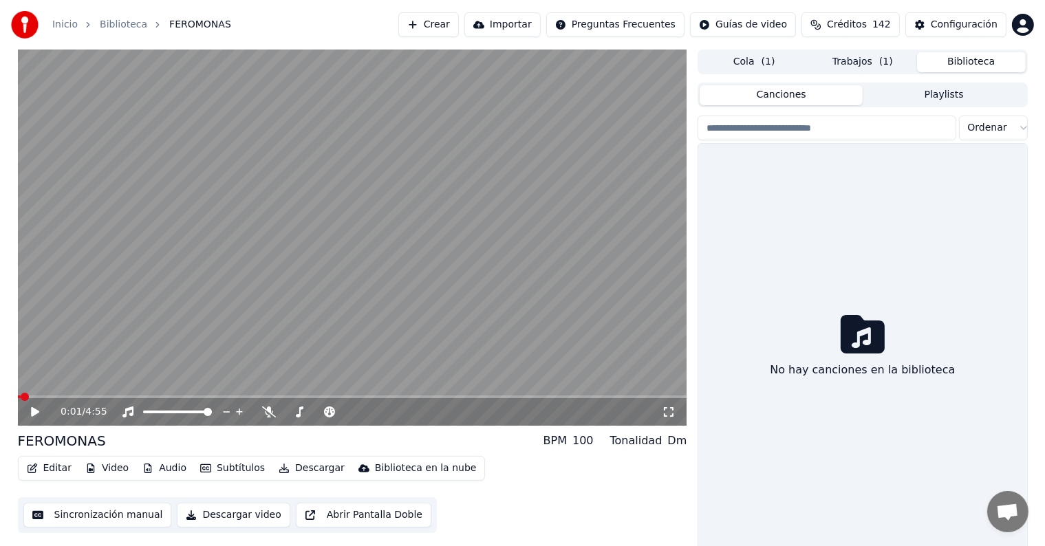
click at [979, 64] on button "Biblioteca" at bounding box center [971, 62] width 109 height 20
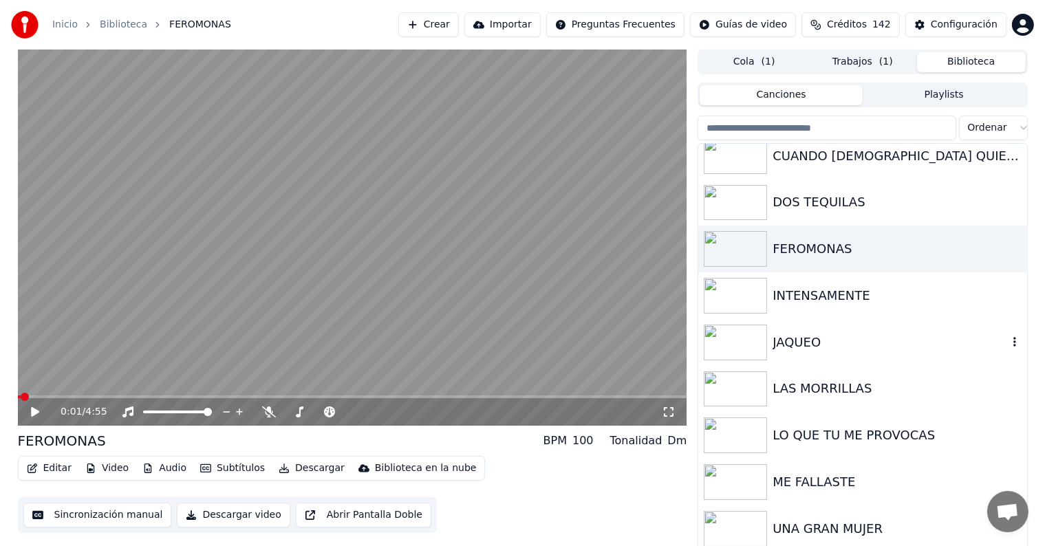
scroll to position [198, 0]
click at [776, 63] on button "Cola ( 1 )" at bounding box center [754, 62] width 109 height 20
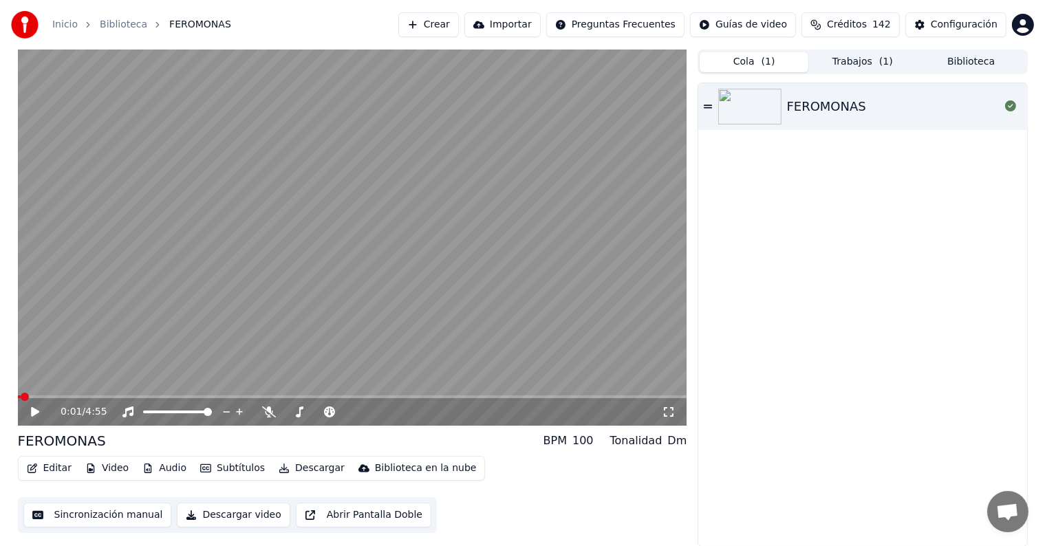
click at [867, 63] on button "Trabajos ( 1 )" at bounding box center [863, 62] width 109 height 20
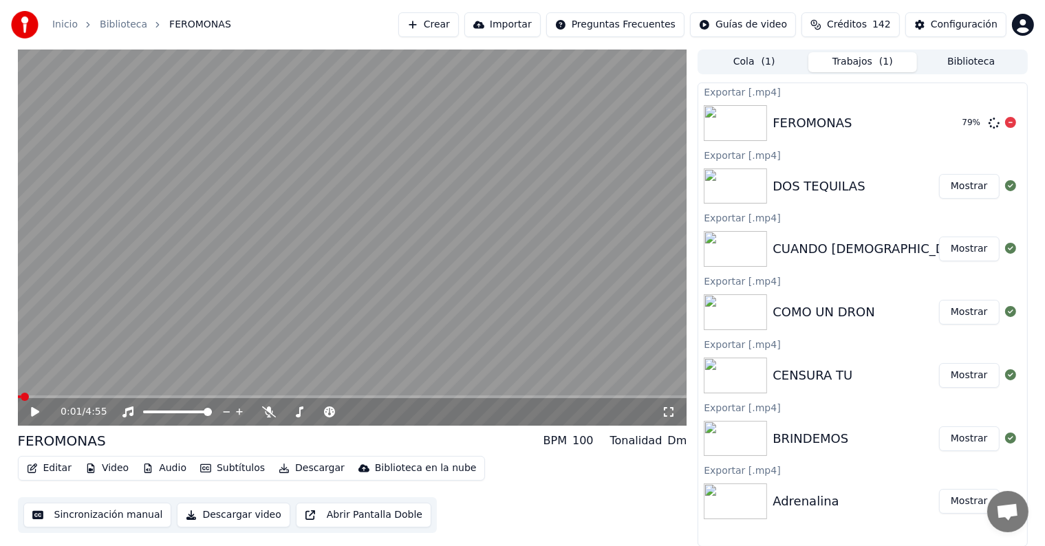
click at [809, 134] on div "FEROMONAS 79 %" at bounding box center [863, 123] width 328 height 47
click at [977, 61] on button "Biblioteca" at bounding box center [971, 62] width 109 height 20
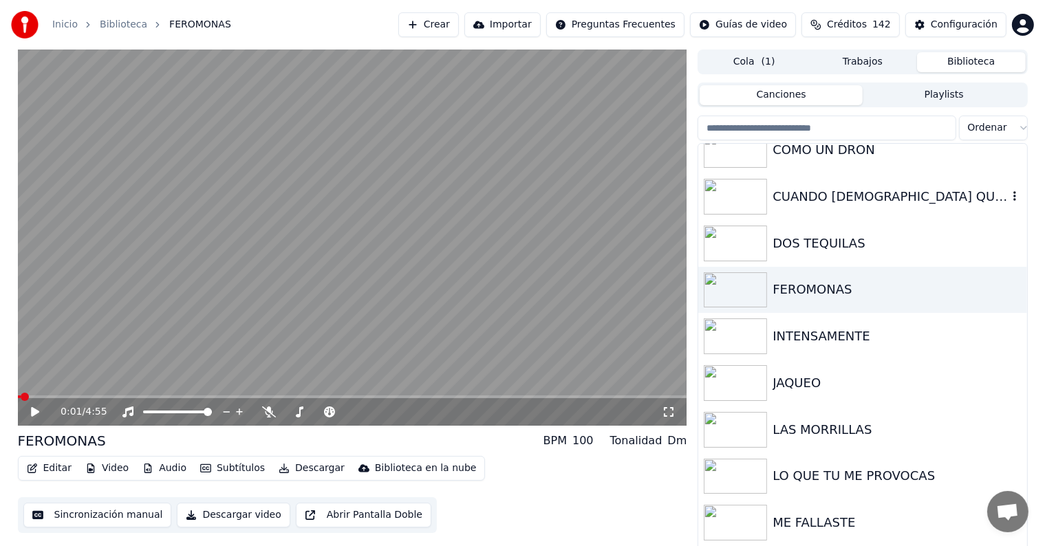
scroll to position [157, 0]
click at [868, 343] on div "INTENSAMENTE" at bounding box center [890, 337] width 235 height 19
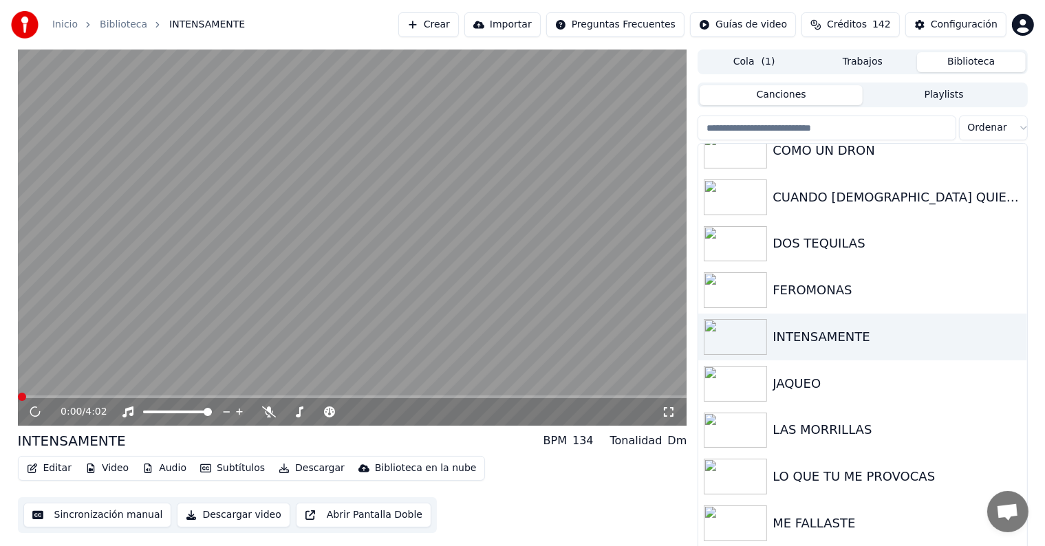
click at [380, 339] on video at bounding box center [353, 238] width 670 height 376
click at [251, 512] on button "Descargar video" at bounding box center [233, 515] width 113 height 25
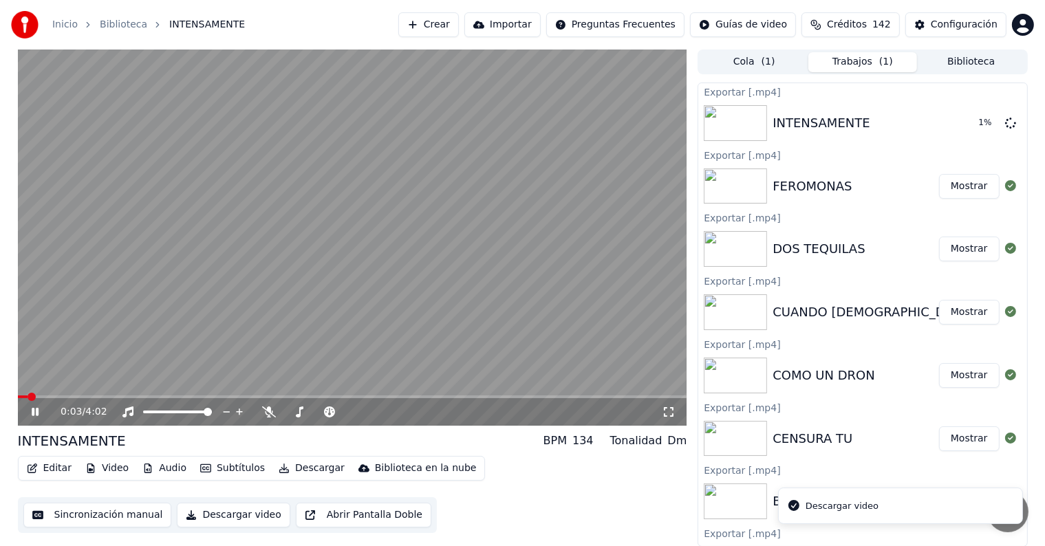
click at [100, 394] on video at bounding box center [353, 238] width 670 height 376
click at [132, 398] on div "0:04 / 4:02" at bounding box center [353, 412] width 670 height 28
click at [134, 396] on span at bounding box center [353, 397] width 670 height 3
click at [280, 266] on video at bounding box center [353, 238] width 670 height 376
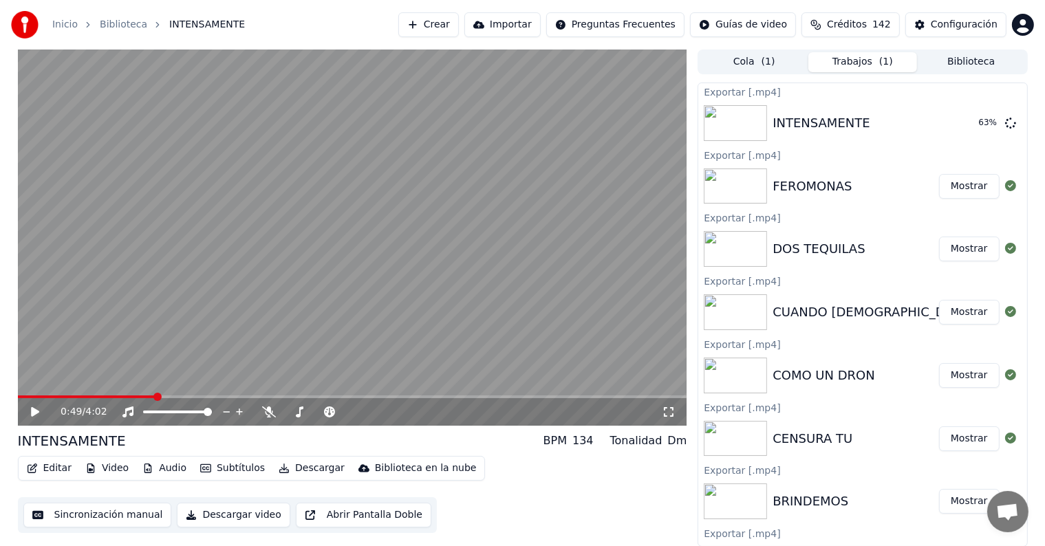
click at [941, 57] on button "Biblioteca" at bounding box center [971, 62] width 109 height 20
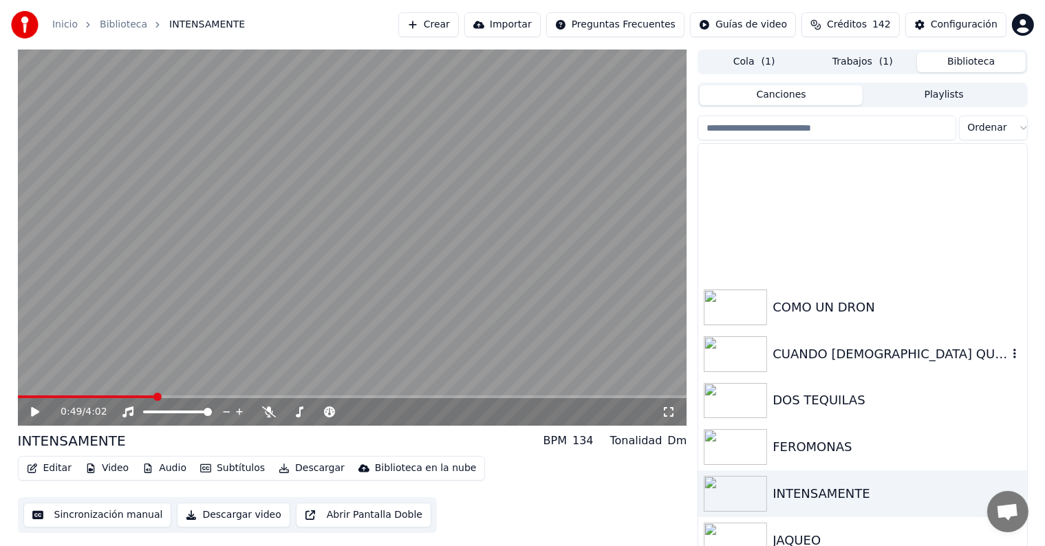
scroll to position [198, 0]
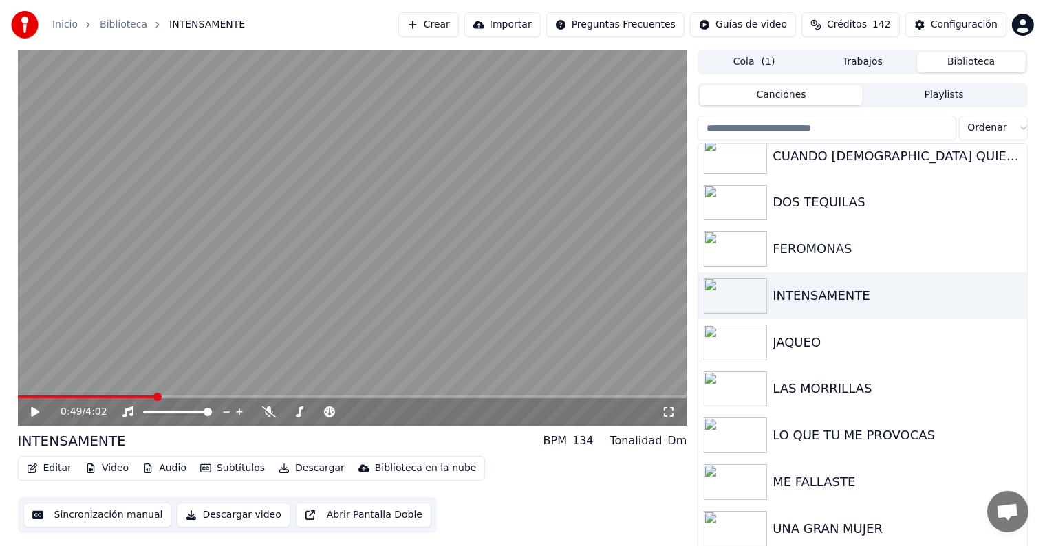
click at [766, 61] on span "( 1 )" at bounding box center [769, 62] width 14 height 14
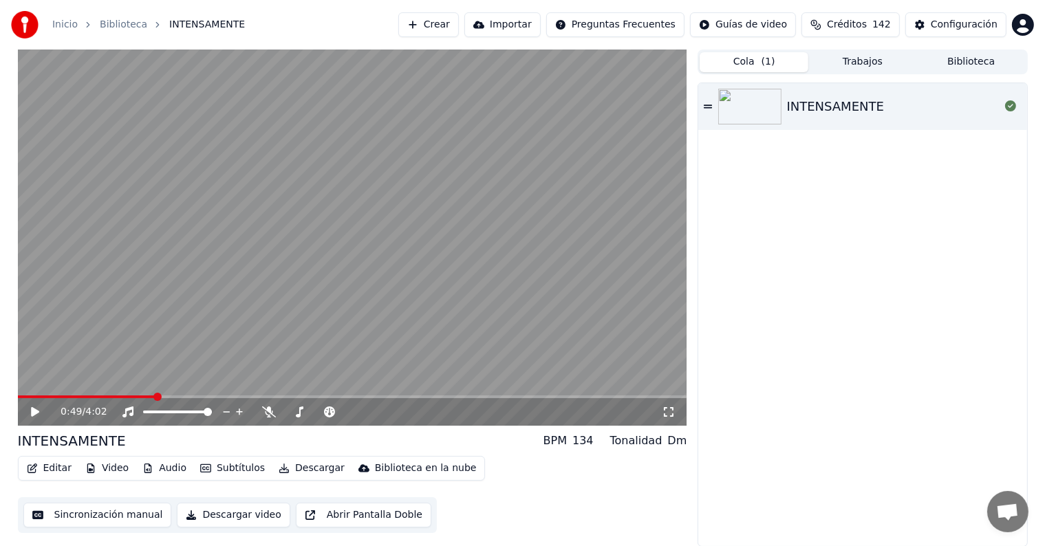
click at [866, 80] on div "INTENSAMENTE" at bounding box center [863, 313] width 330 height 467
click at [864, 65] on button "Trabajos" at bounding box center [863, 62] width 109 height 20
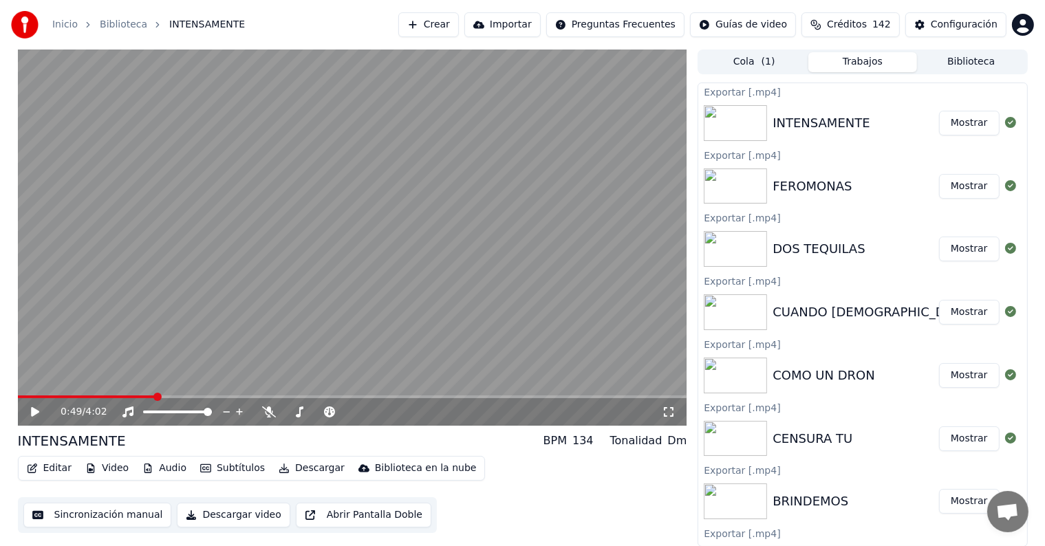
click at [972, 62] on button "Biblioteca" at bounding box center [971, 62] width 109 height 20
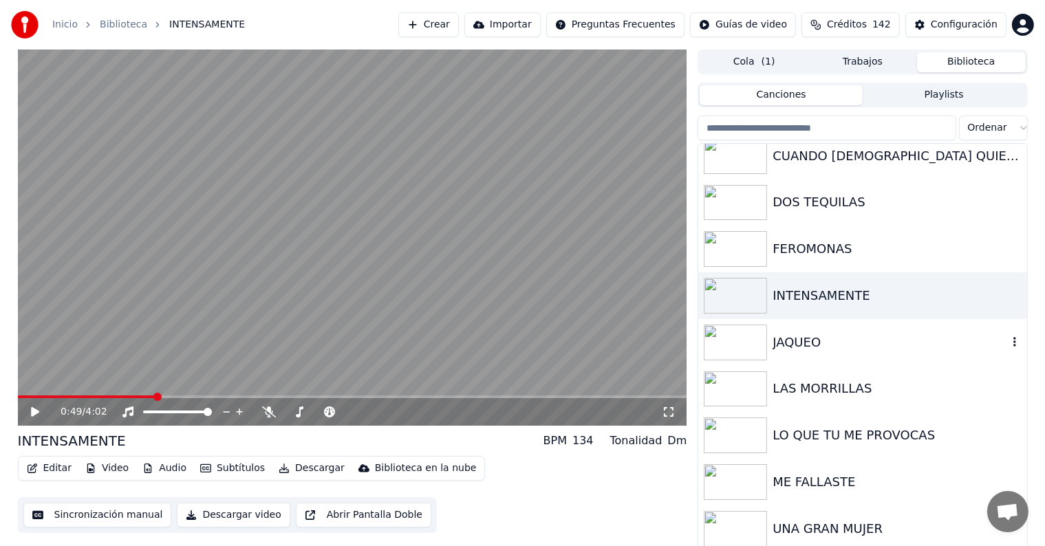
click at [863, 349] on div "JAQUEO" at bounding box center [890, 342] width 235 height 19
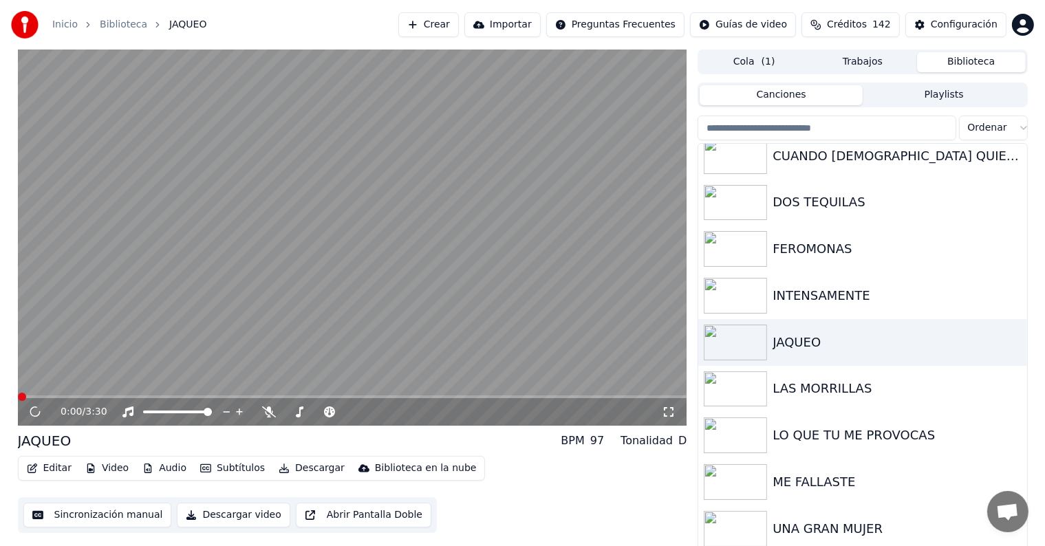
click at [412, 288] on video at bounding box center [353, 238] width 670 height 376
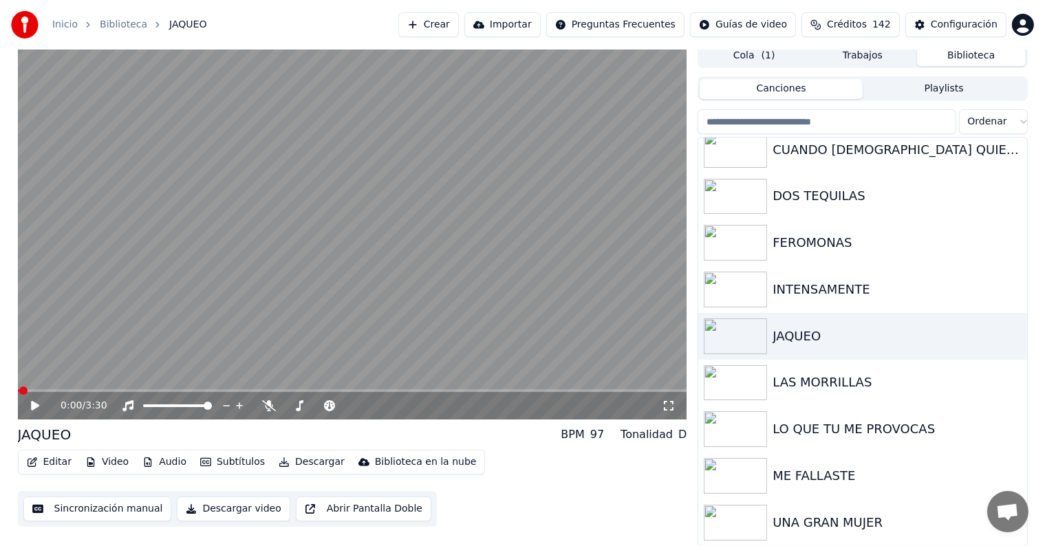
click at [226, 511] on button "Descargar video" at bounding box center [233, 509] width 113 height 25
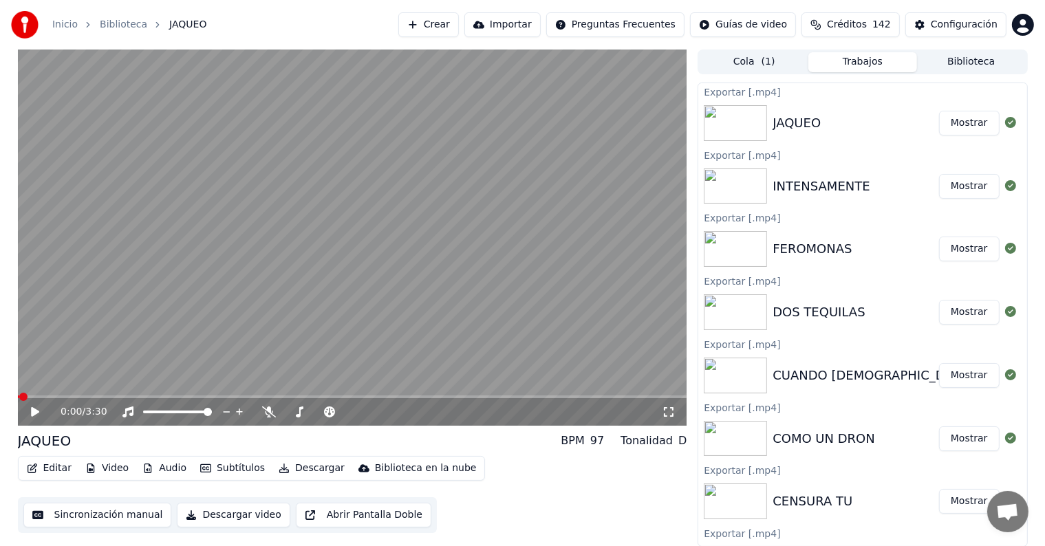
scroll to position [0, 0]
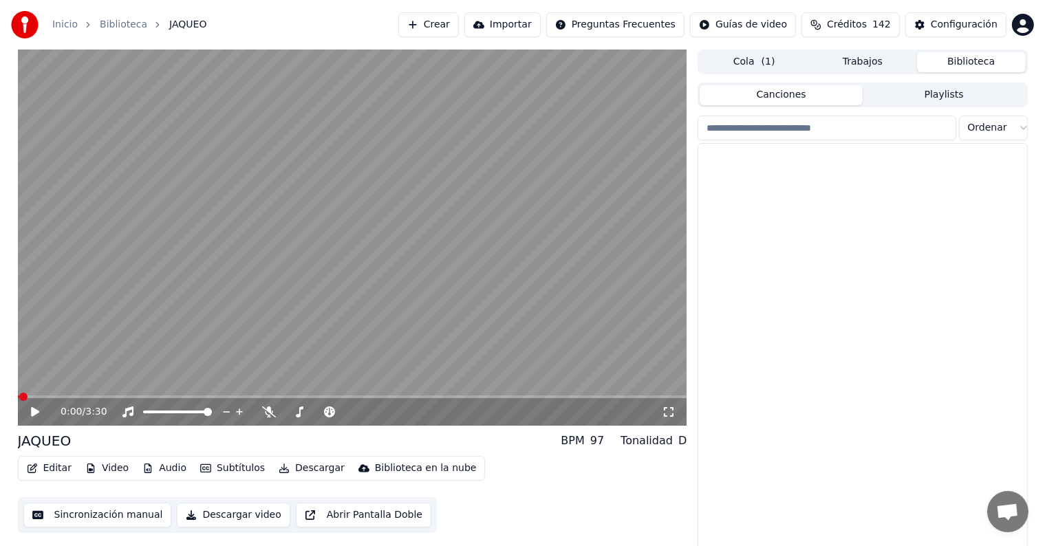
click at [979, 65] on button "Biblioteca" at bounding box center [971, 62] width 109 height 20
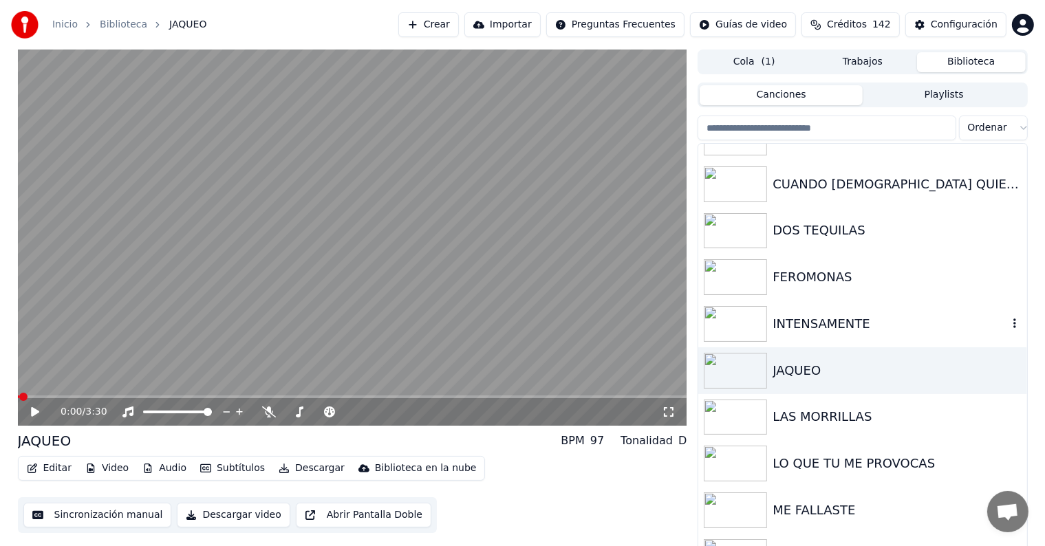
scroll to position [198, 0]
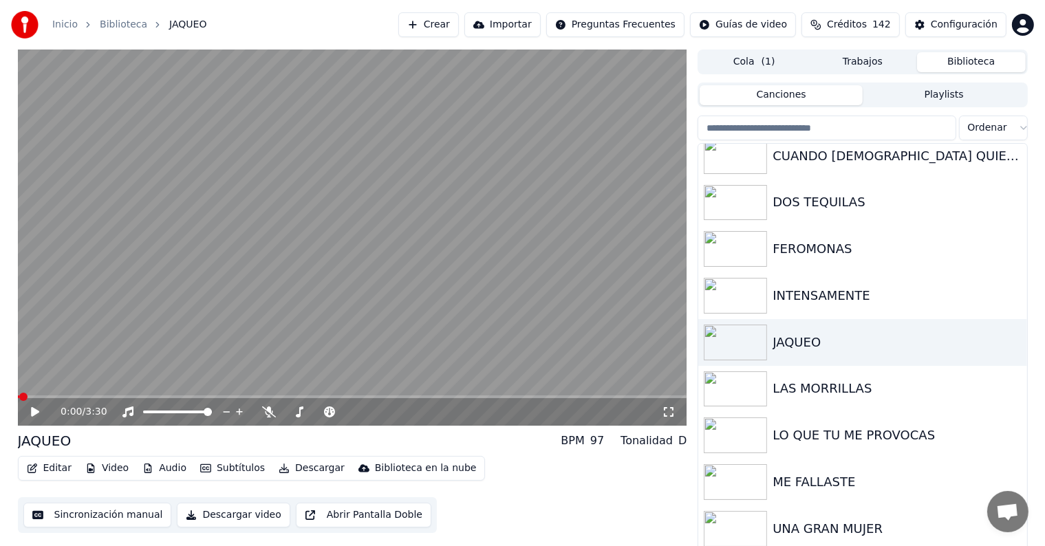
click at [864, 61] on button "Trabajos" at bounding box center [863, 62] width 109 height 20
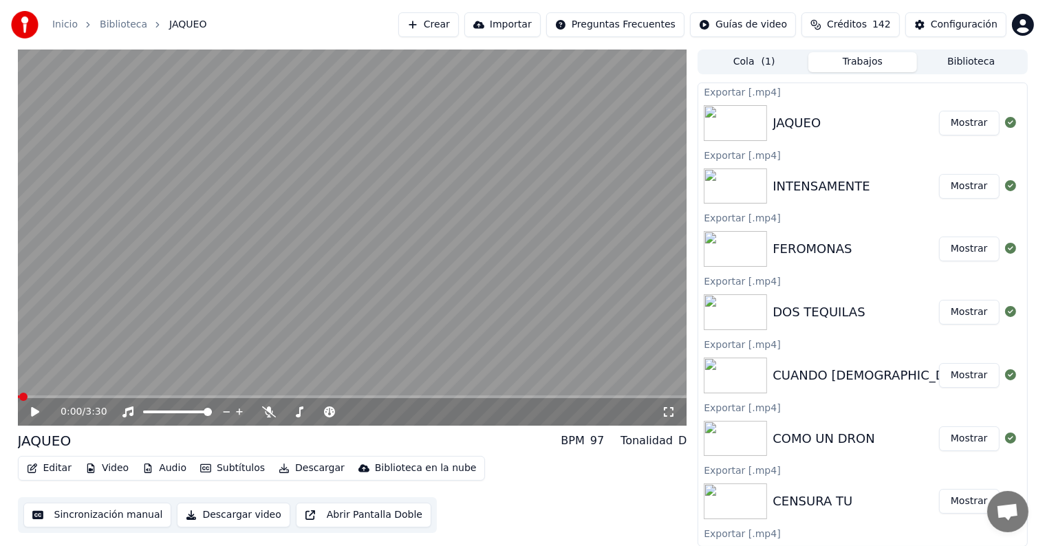
click at [977, 63] on button "Biblioteca" at bounding box center [971, 62] width 109 height 20
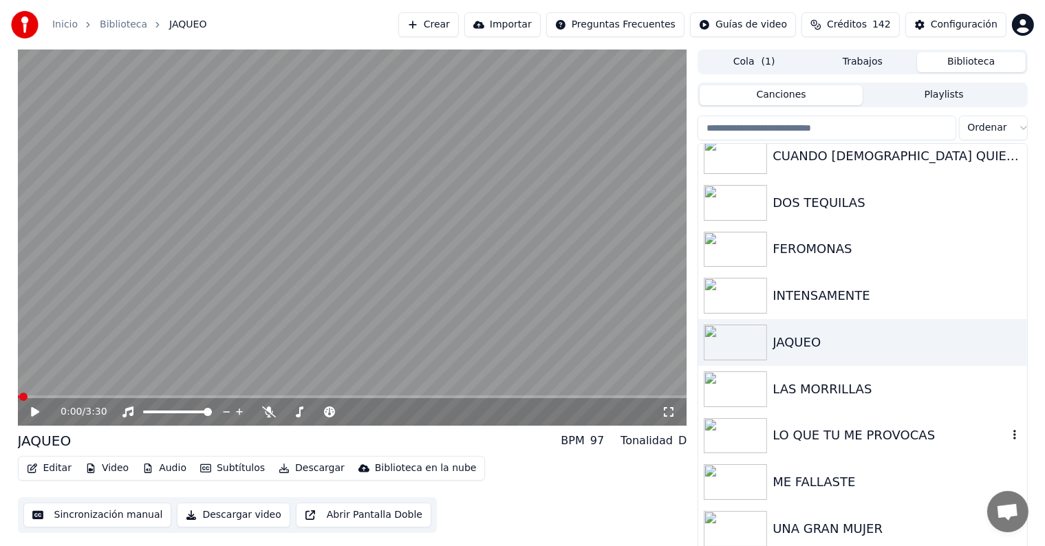
click at [891, 443] on div "LO QUE TU ME PROVOCAS" at bounding box center [890, 435] width 235 height 19
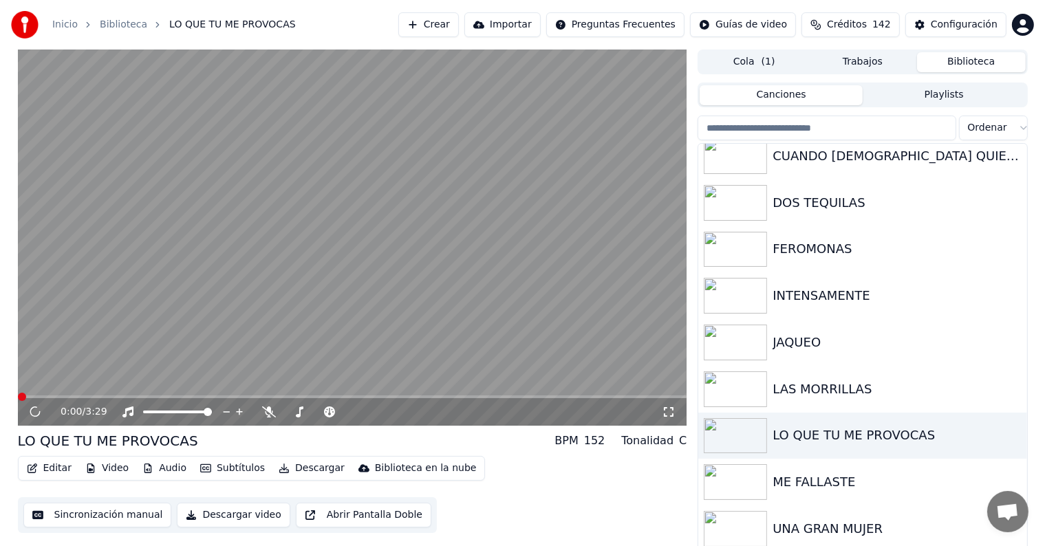
click at [424, 349] on video at bounding box center [353, 238] width 670 height 376
click at [226, 520] on button "Descargar video" at bounding box center [233, 515] width 113 height 25
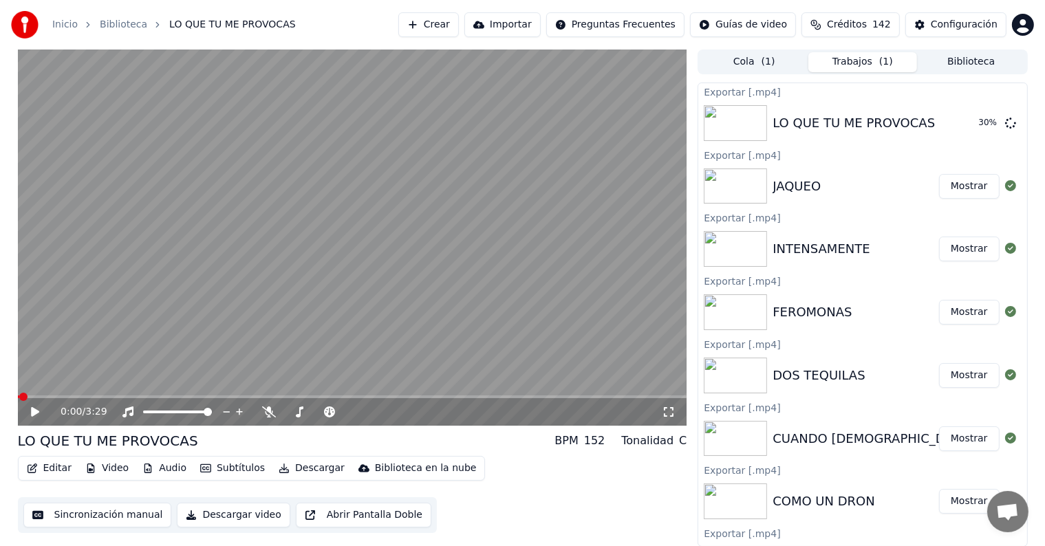
click at [972, 62] on button "Biblioteca" at bounding box center [971, 62] width 109 height 20
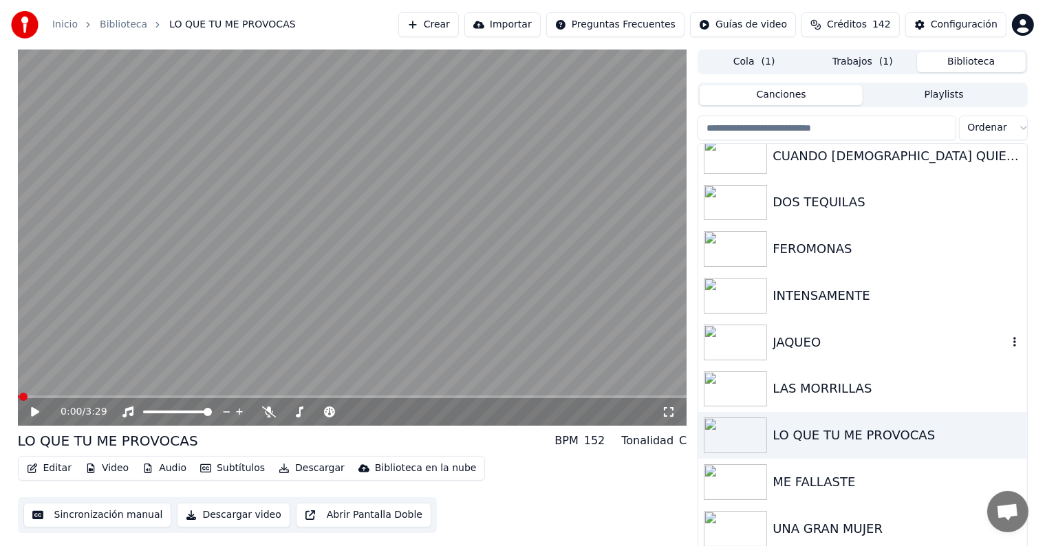
scroll to position [6, 0]
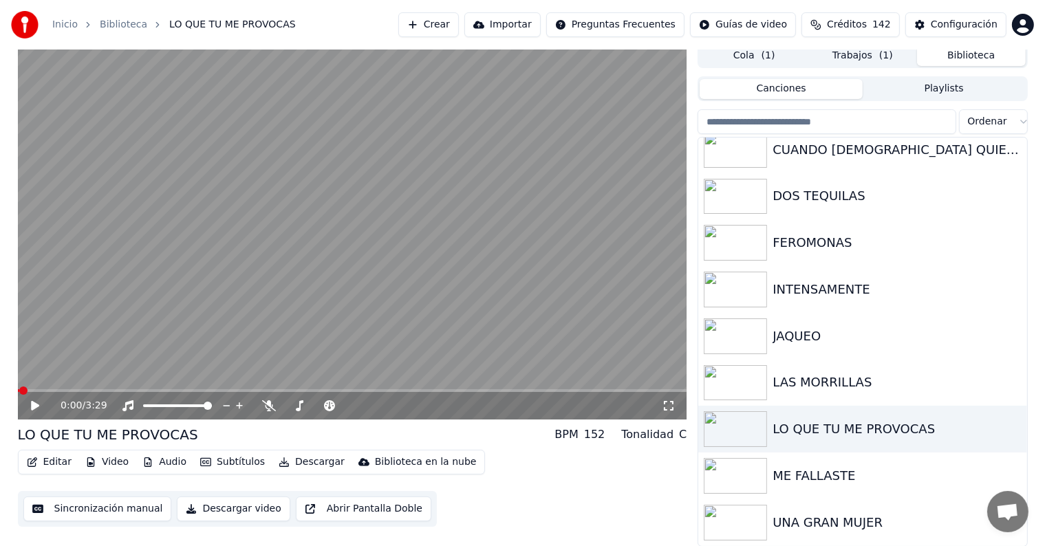
click at [849, 42] on div "Inicio Biblioteca LO QUE TU ME PROVOCAS Crear Importar Preguntas Frecuentes Guí…" at bounding box center [522, 25] width 1045 height 50
click at [848, 54] on button "Trabajos ( 1 )" at bounding box center [863, 56] width 109 height 20
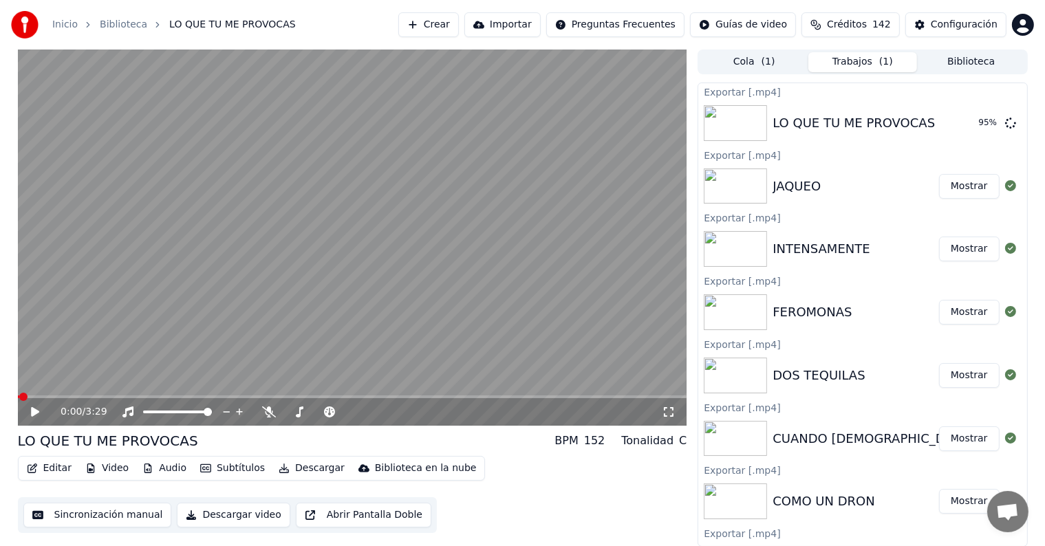
click at [958, 50] on div "Cola ( 1 ) Trabajos ( 1 ) Biblioteca" at bounding box center [863, 62] width 330 height 25
click at [958, 61] on button "Biblioteca" at bounding box center [971, 62] width 109 height 20
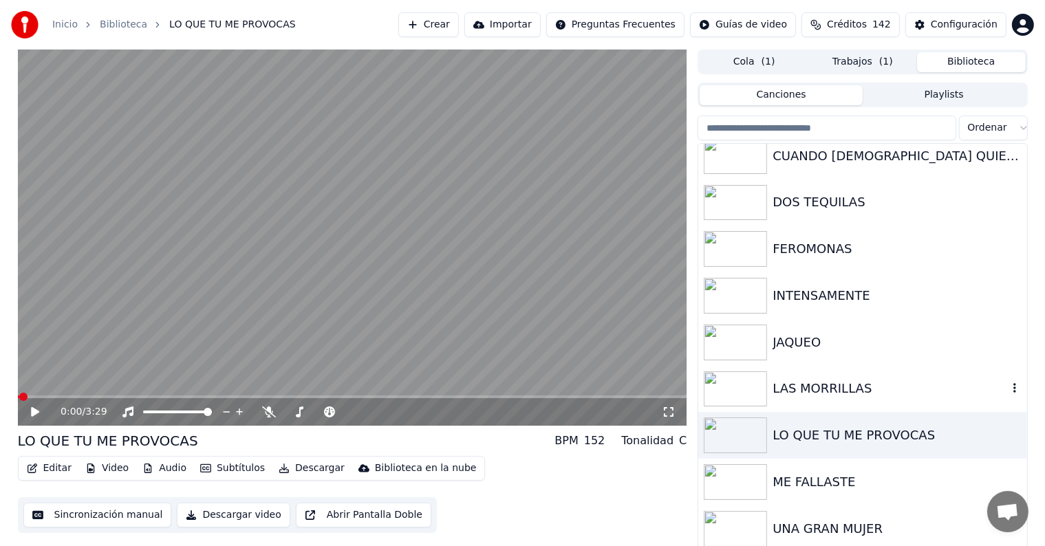
scroll to position [6, 0]
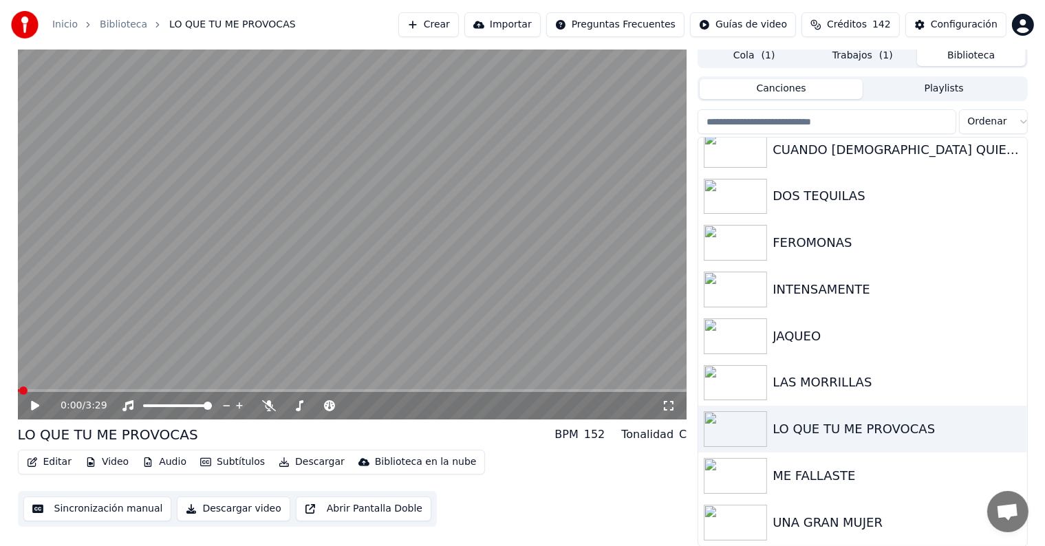
click at [842, 65] on div "Cola ( 1 ) Trabajos ( 1 ) Biblioteca" at bounding box center [863, 55] width 330 height 25
click at [844, 58] on button "Trabajos ( 1 )" at bounding box center [863, 56] width 109 height 20
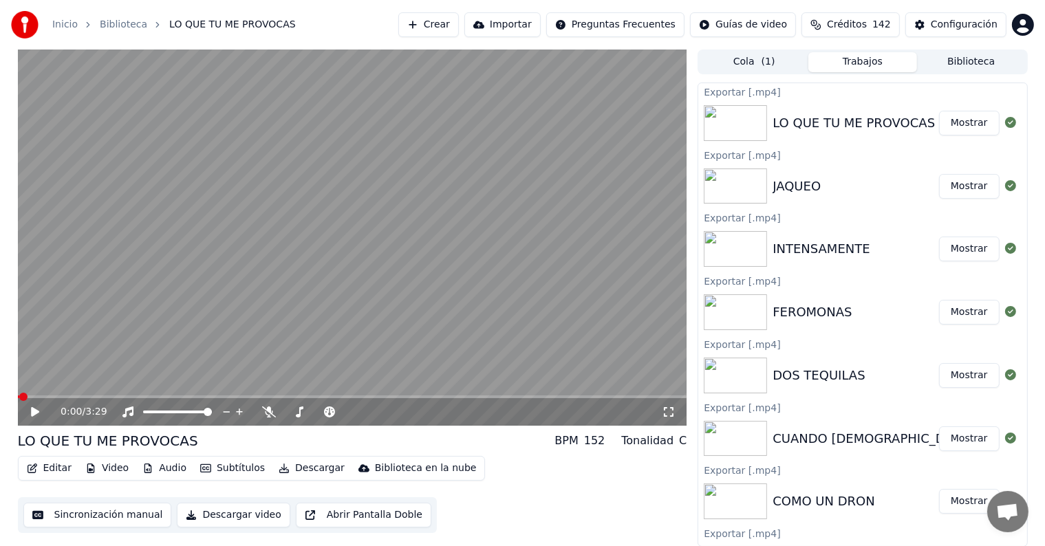
click at [963, 126] on button "Mostrar" at bounding box center [969, 123] width 61 height 25
click at [977, 63] on button "Biblioteca" at bounding box center [971, 62] width 109 height 20
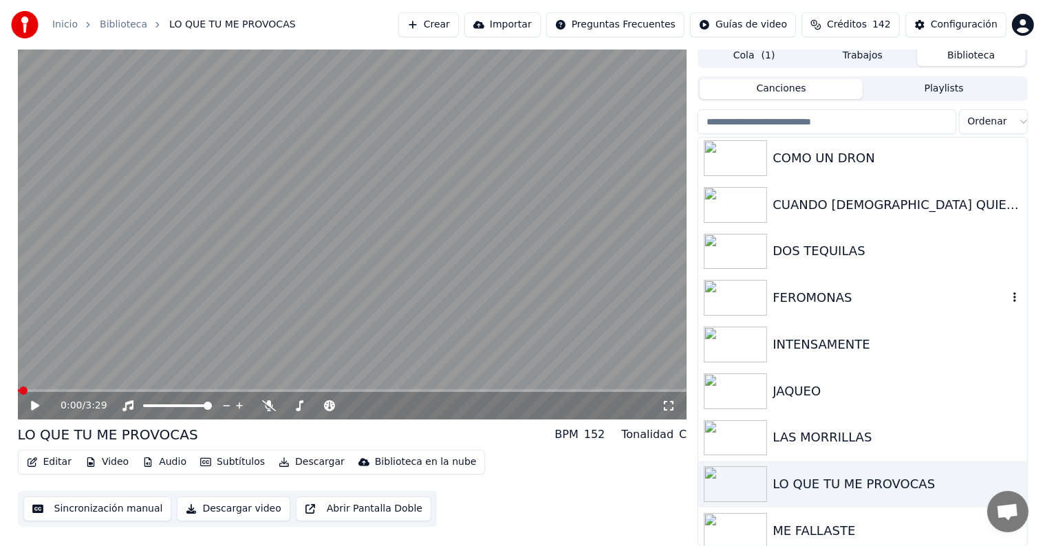
scroll to position [198, 0]
